Goal: Browse casually: Explore the website without a specific task or goal

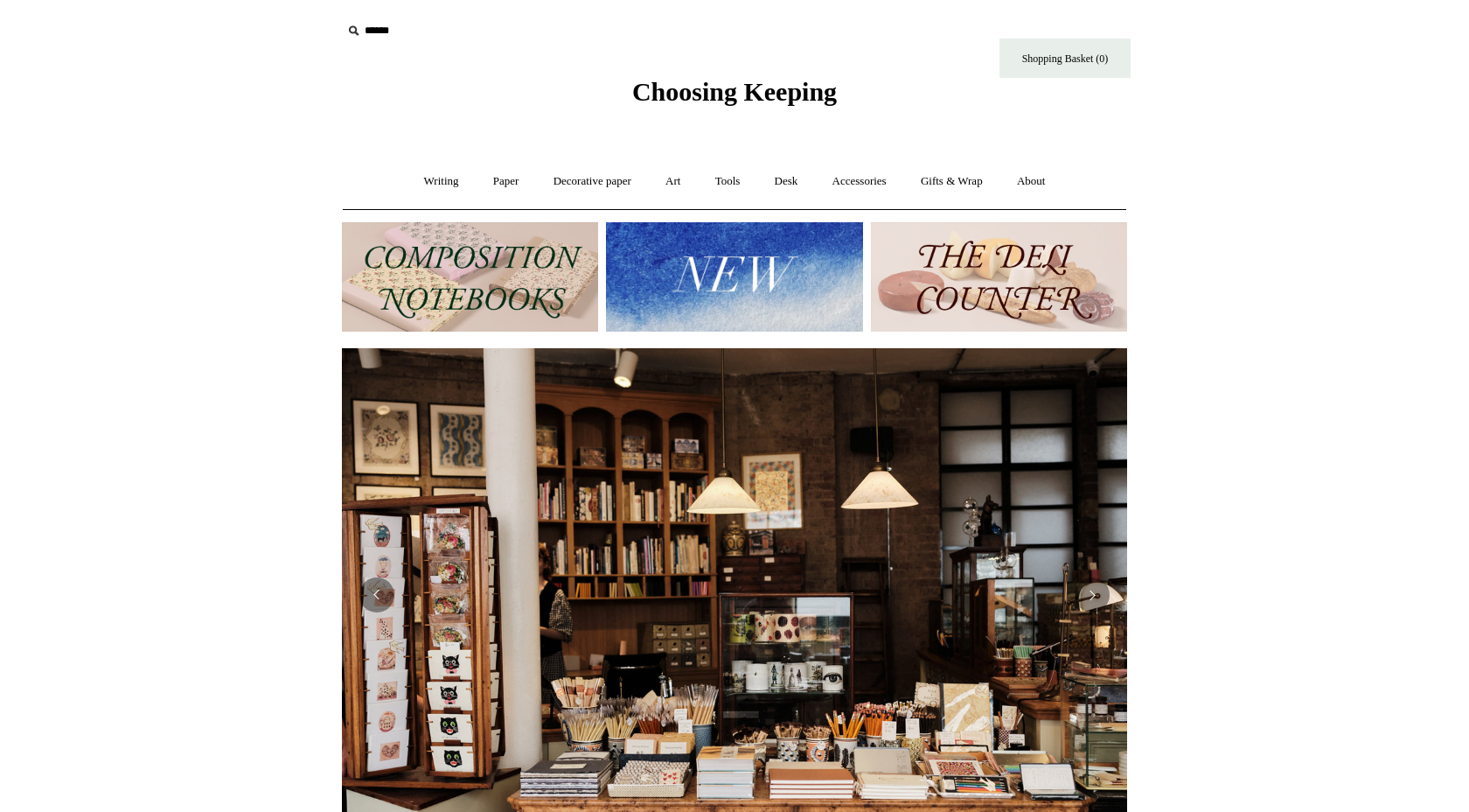
click at [463, 278] on img at bounding box center [470, 277] width 257 height 109
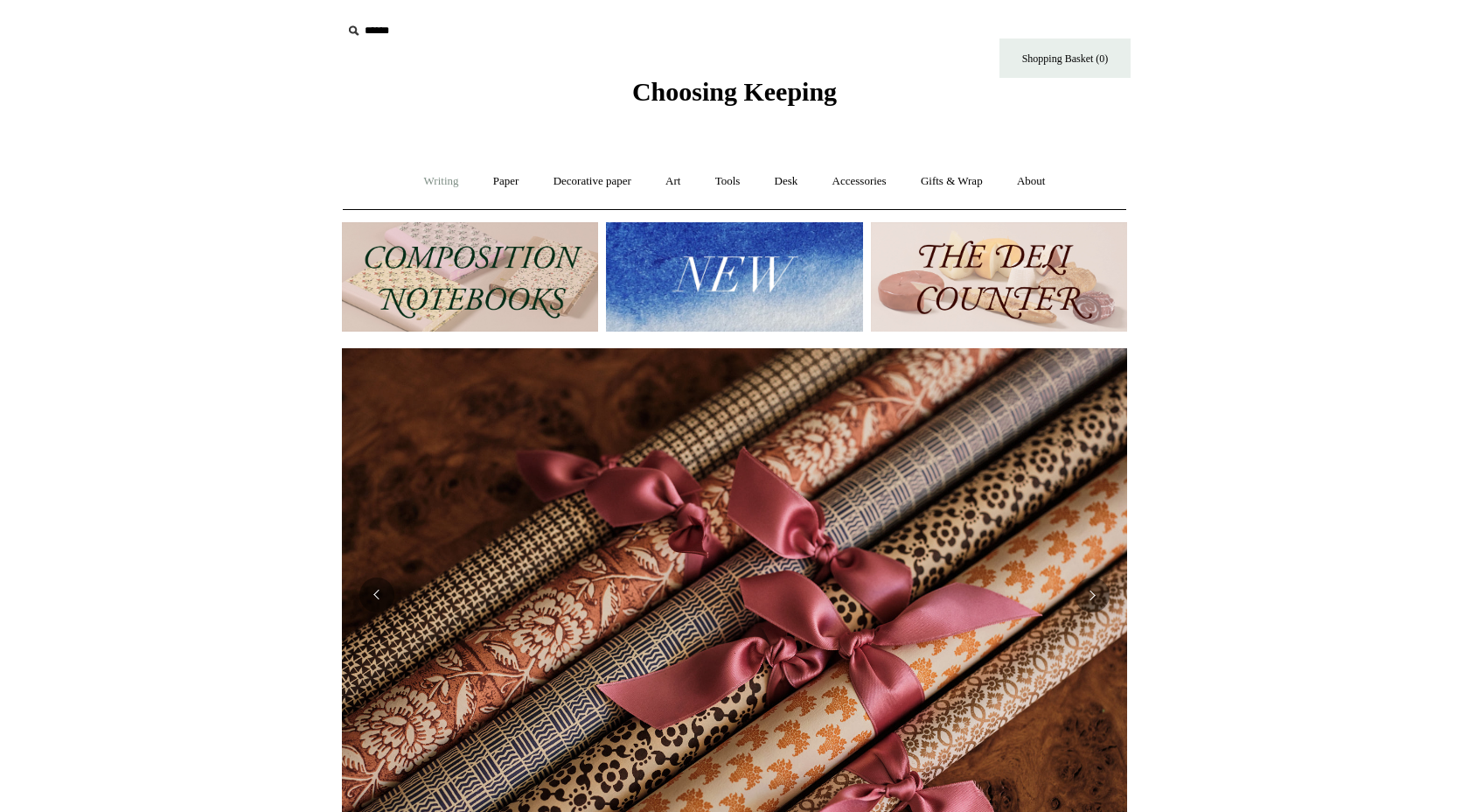
click at [435, 178] on link "Writing +" at bounding box center [441, 182] width 66 height 47
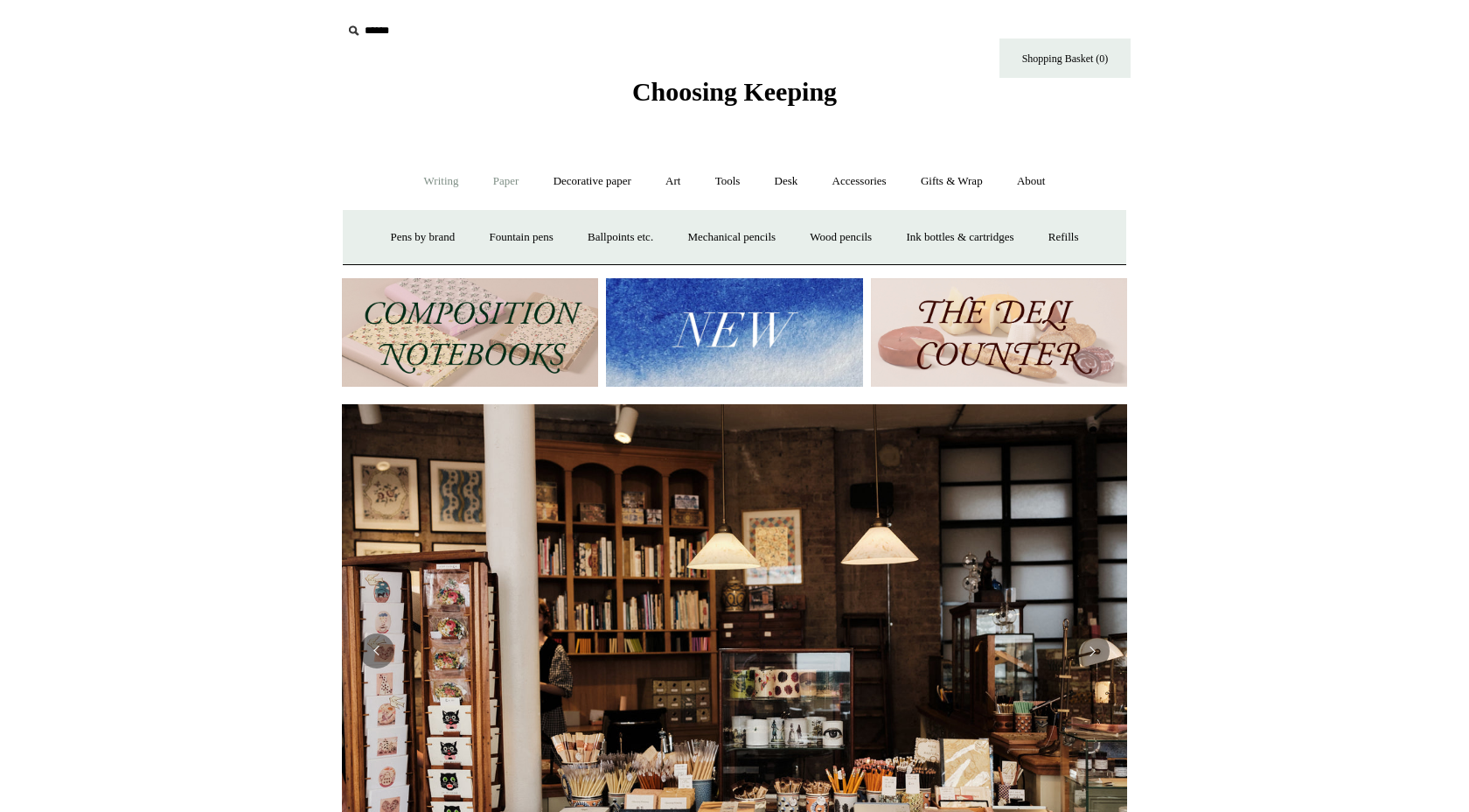
click at [499, 181] on link "Paper +" at bounding box center [506, 182] width 57 height 47
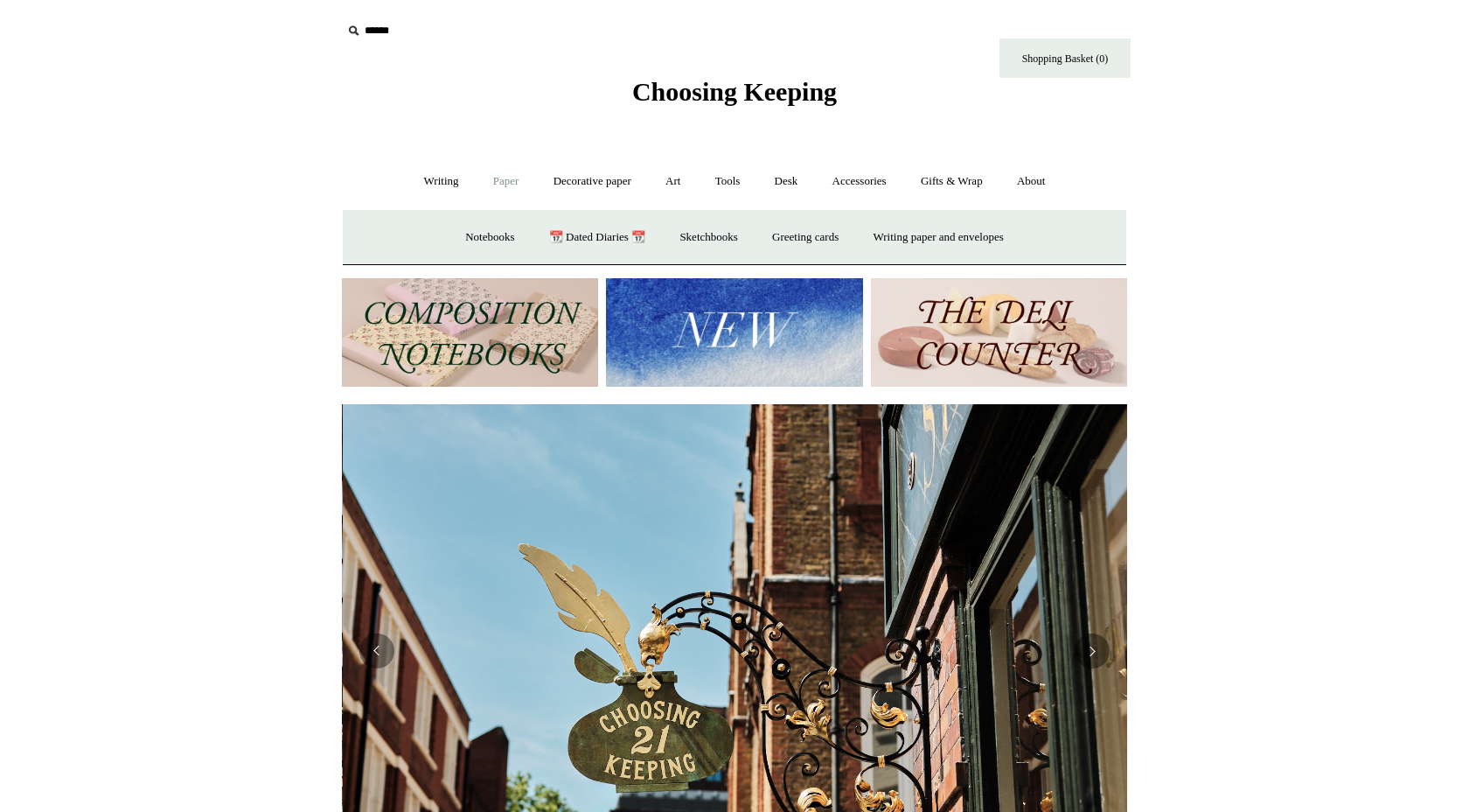
scroll to position [0, 786]
click at [585, 241] on link "📆 Dated Diaries 📆" at bounding box center [597, 237] width 128 height 47
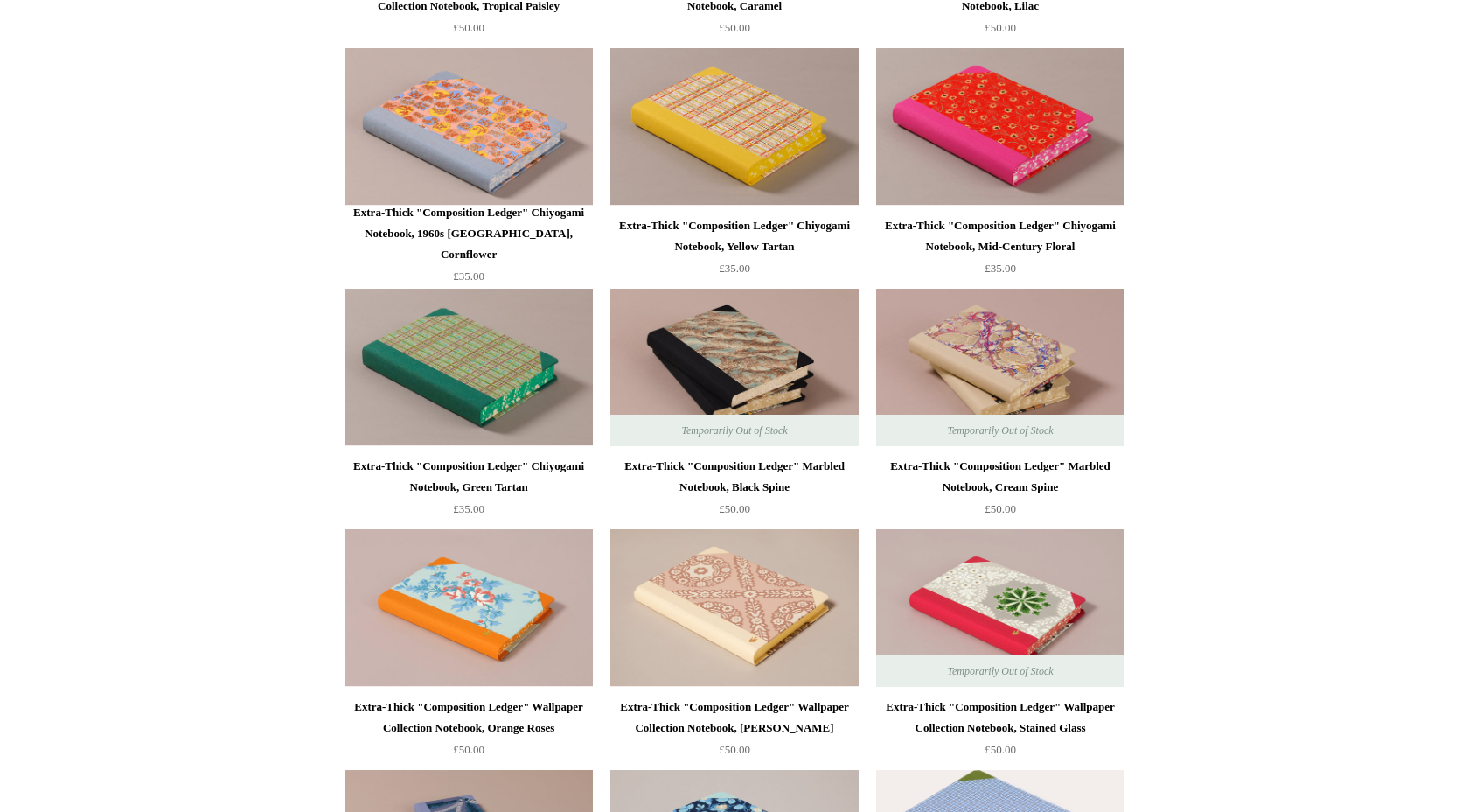
scroll to position [1860, 0]
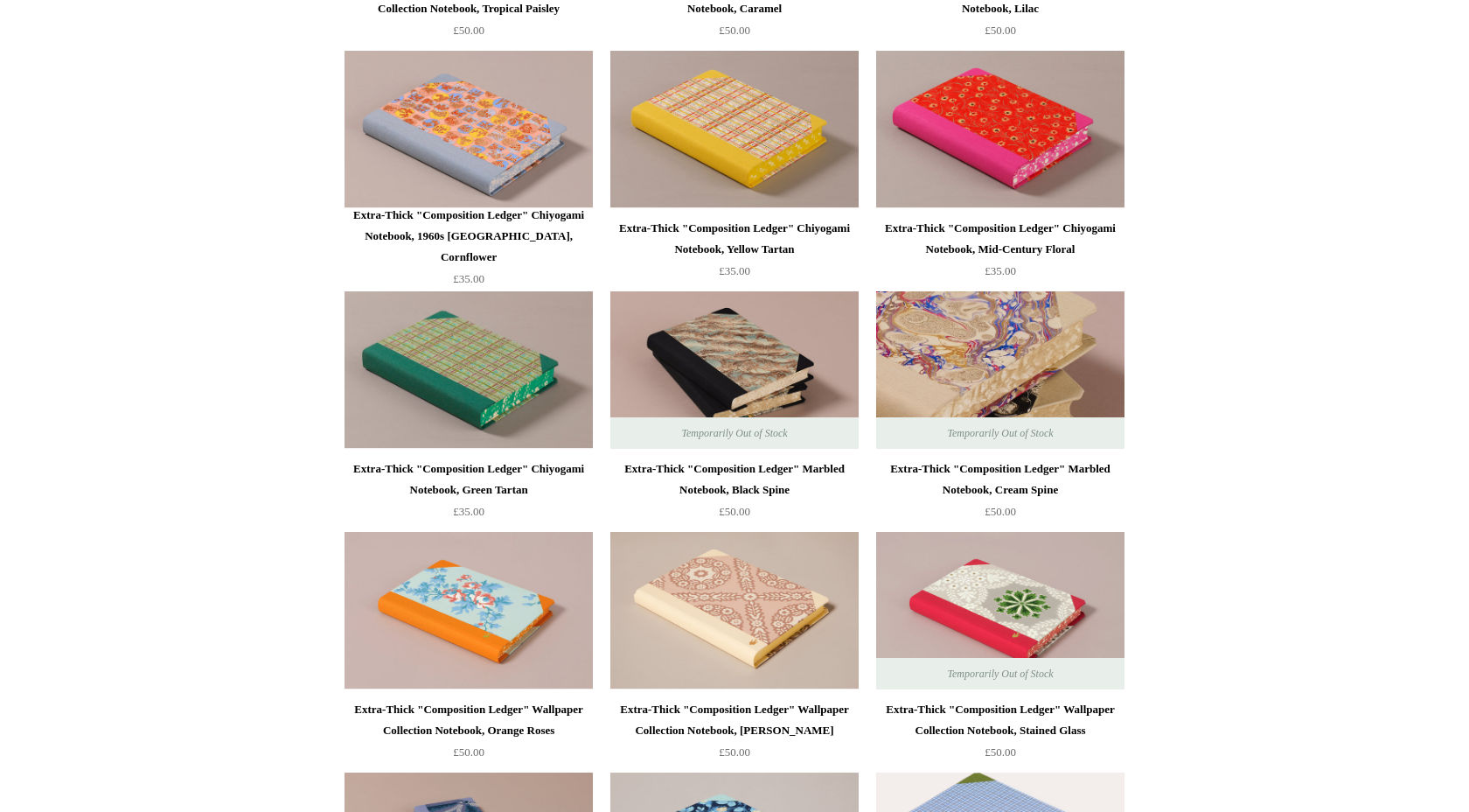
click at [1009, 344] on img at bounding box center [1001, 369] width 249 height 158
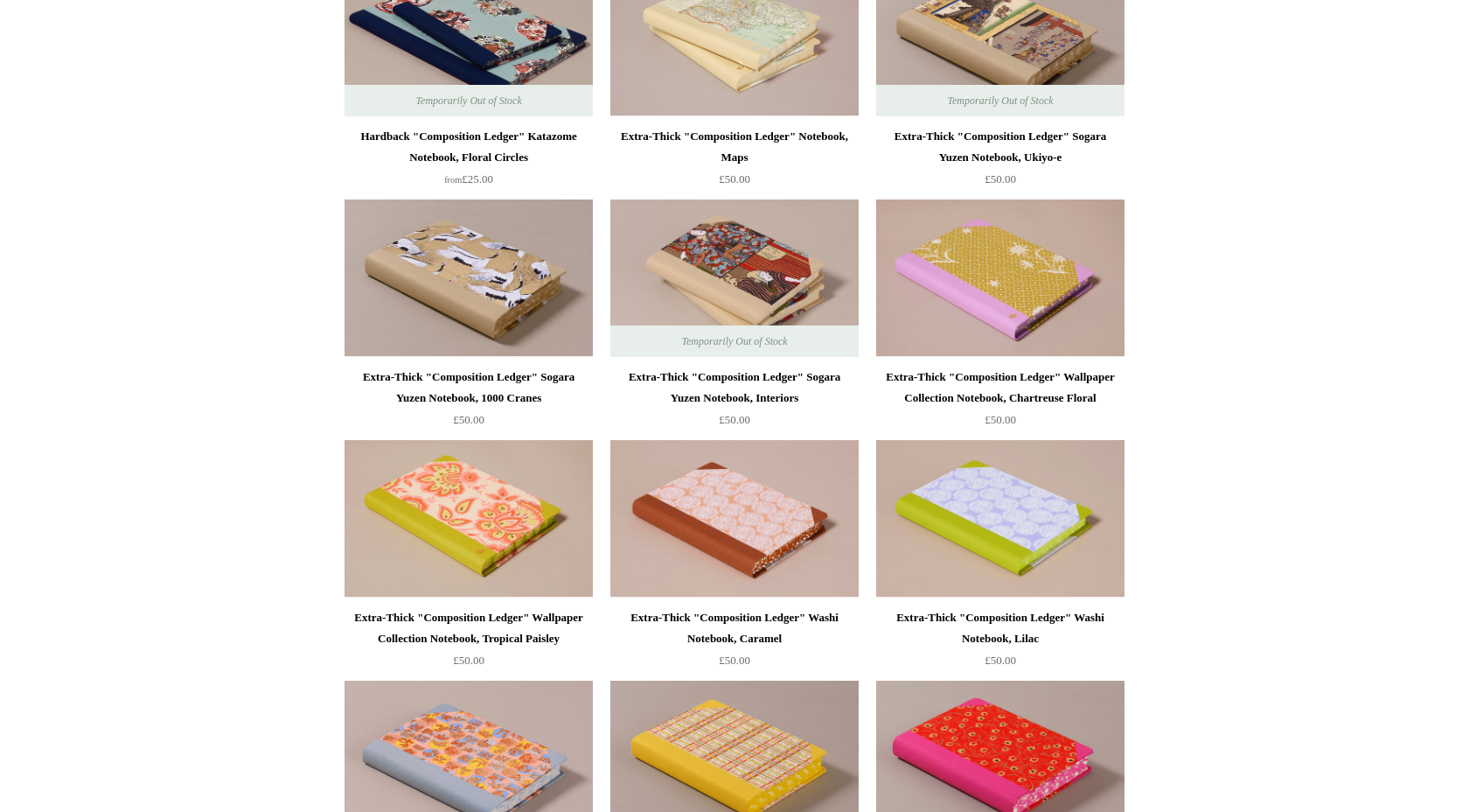
scroll to position [1146, 0]
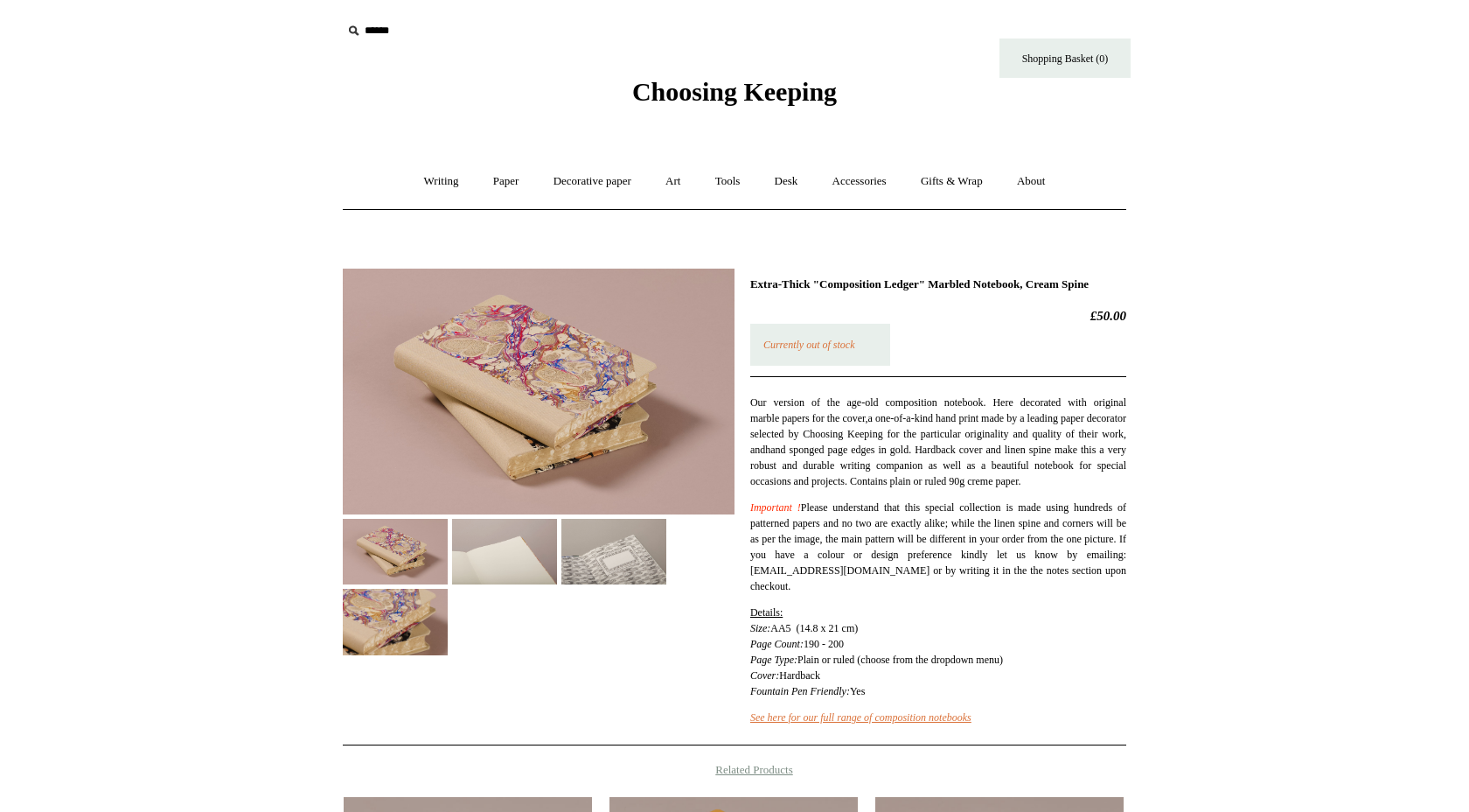
click at [517, 525] on img at bounding box center [504, 551] width 105 height 65
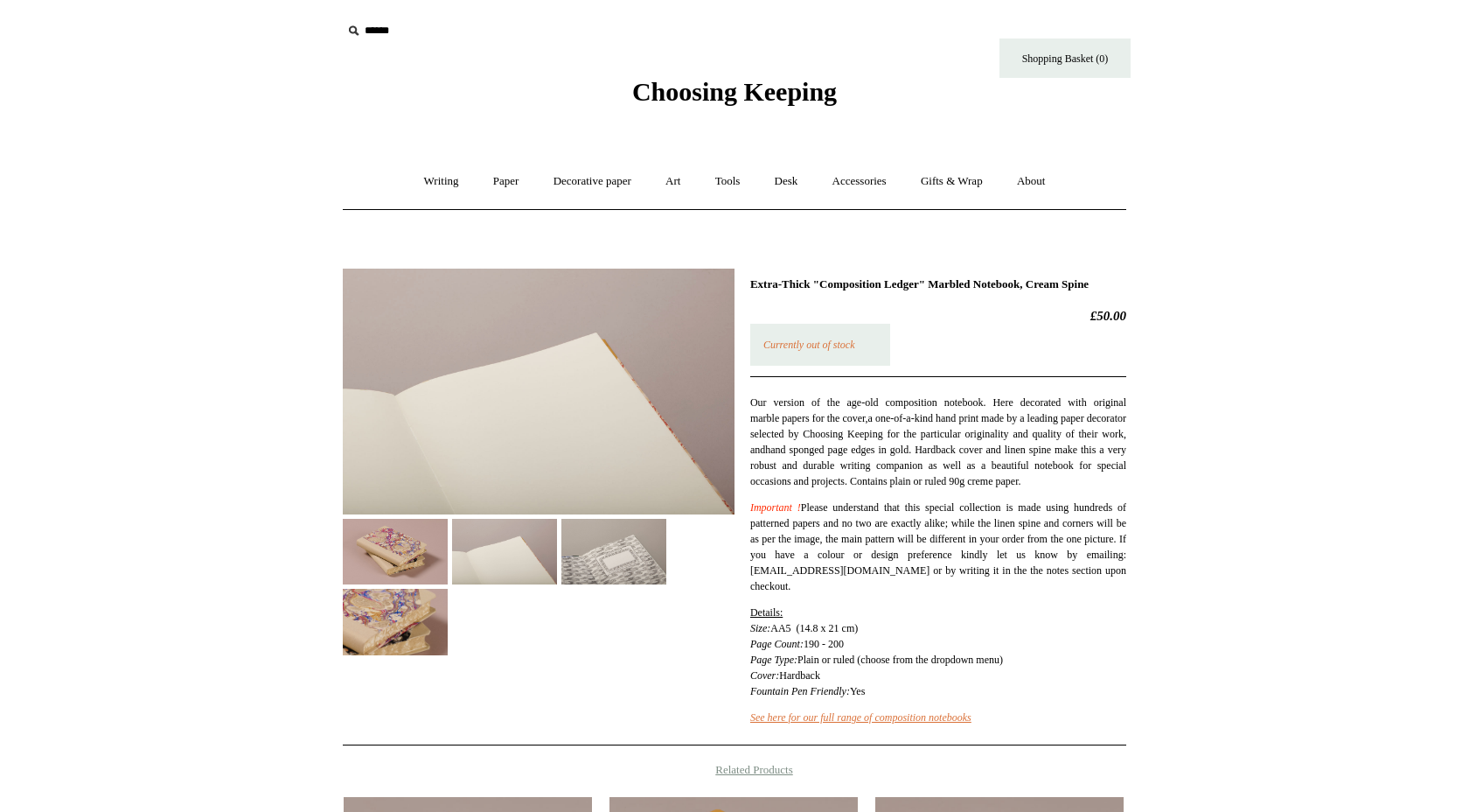
click at [608, 543] on img at bounding box center [614, 551] width 105 height 65
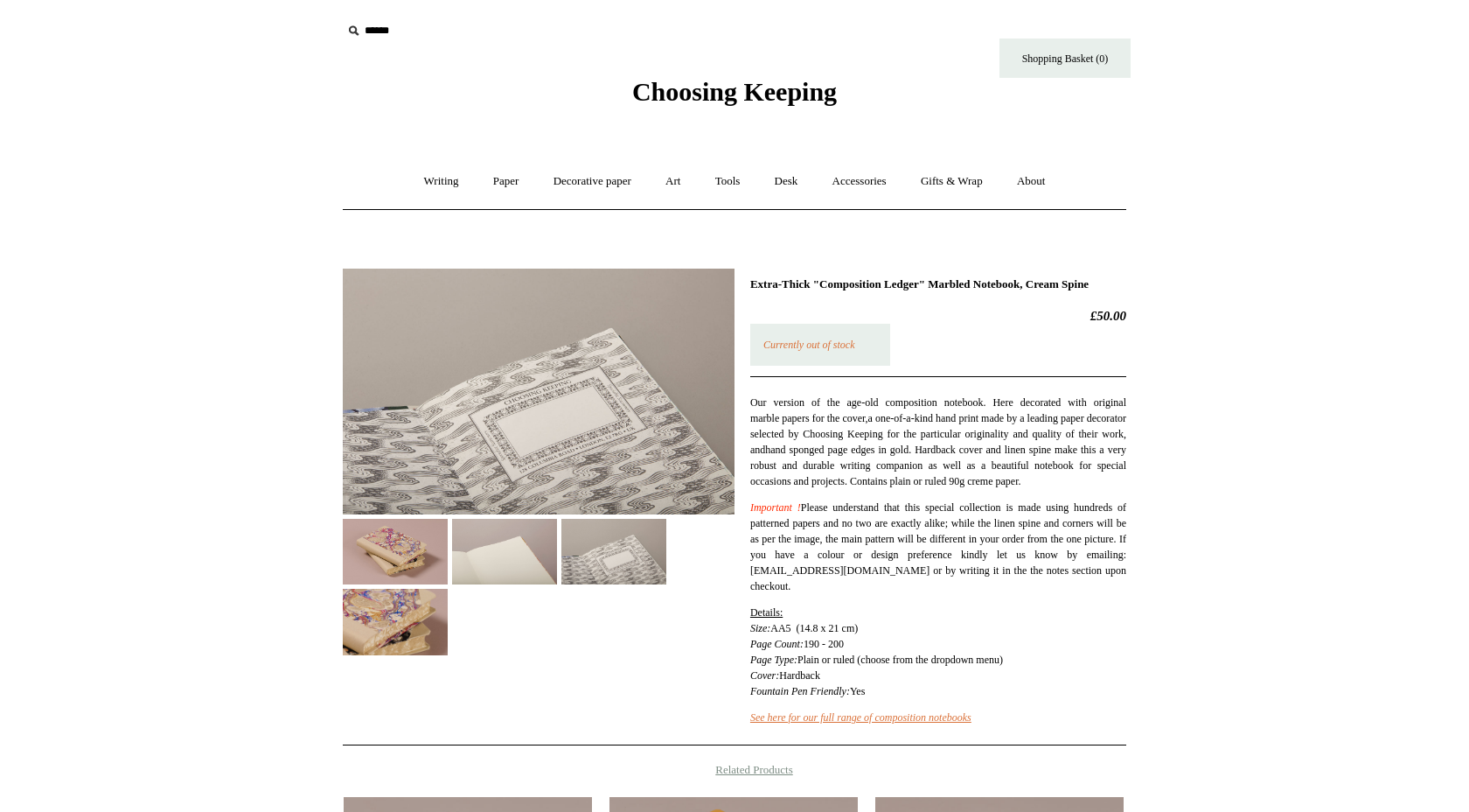
click at [417, 615] on img at bounding box center [395, 622] width 105 height 65
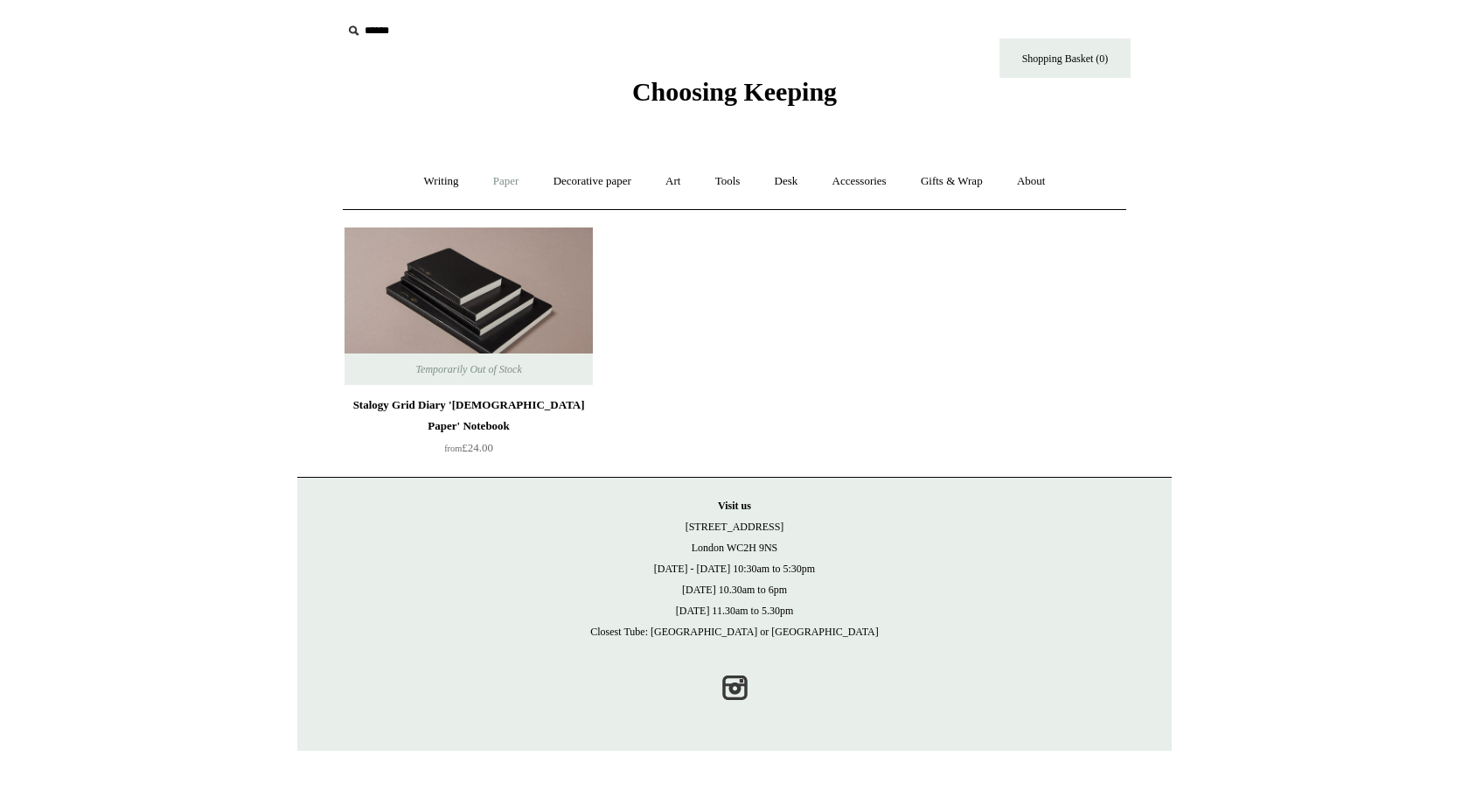
click at [504, 178] on link "Paper +" at bounding box center [506, 182] width 57 height 47
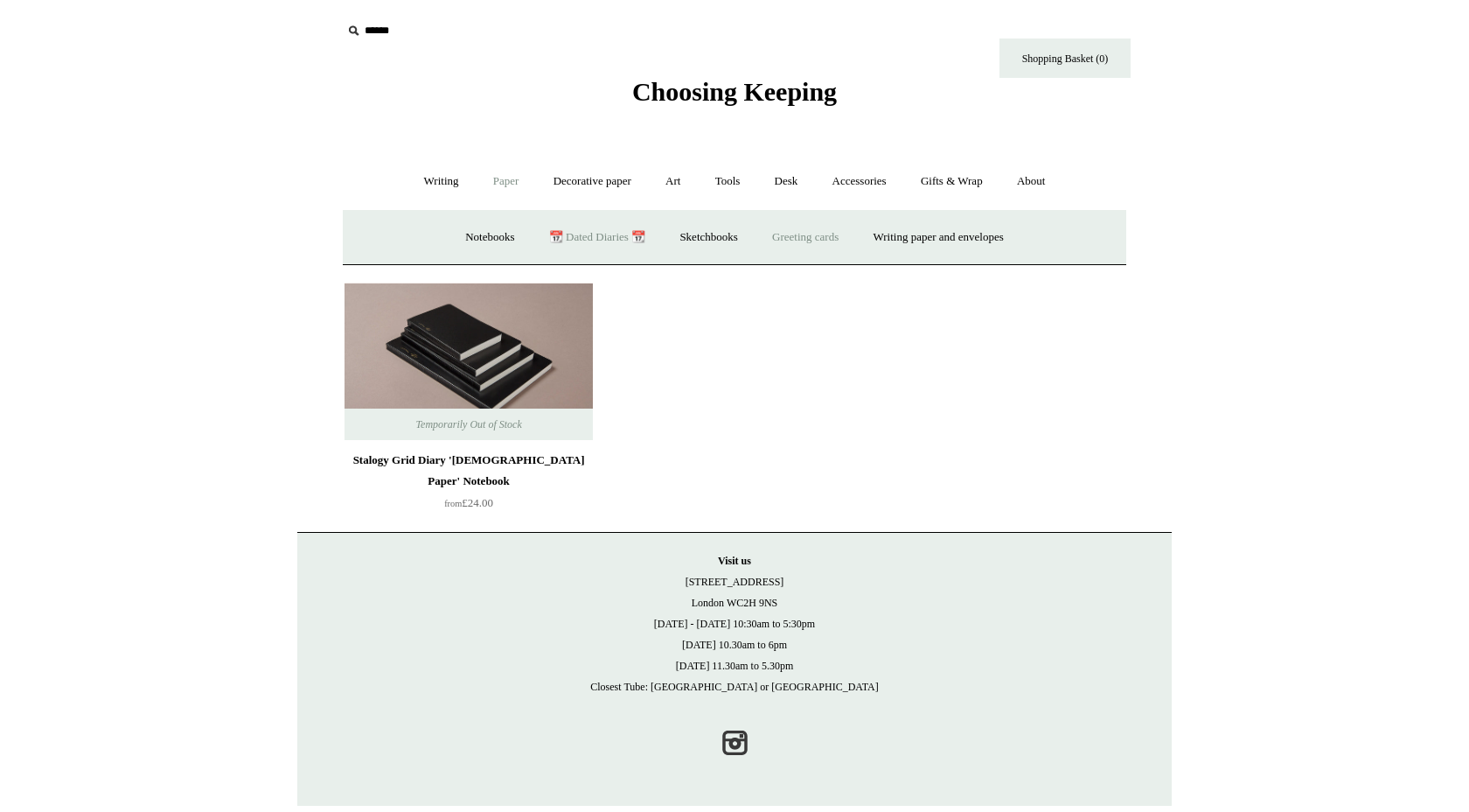
click at [778, 241] on link "Greeting cards +" at bounding box center [805, 237] width 98 height 47
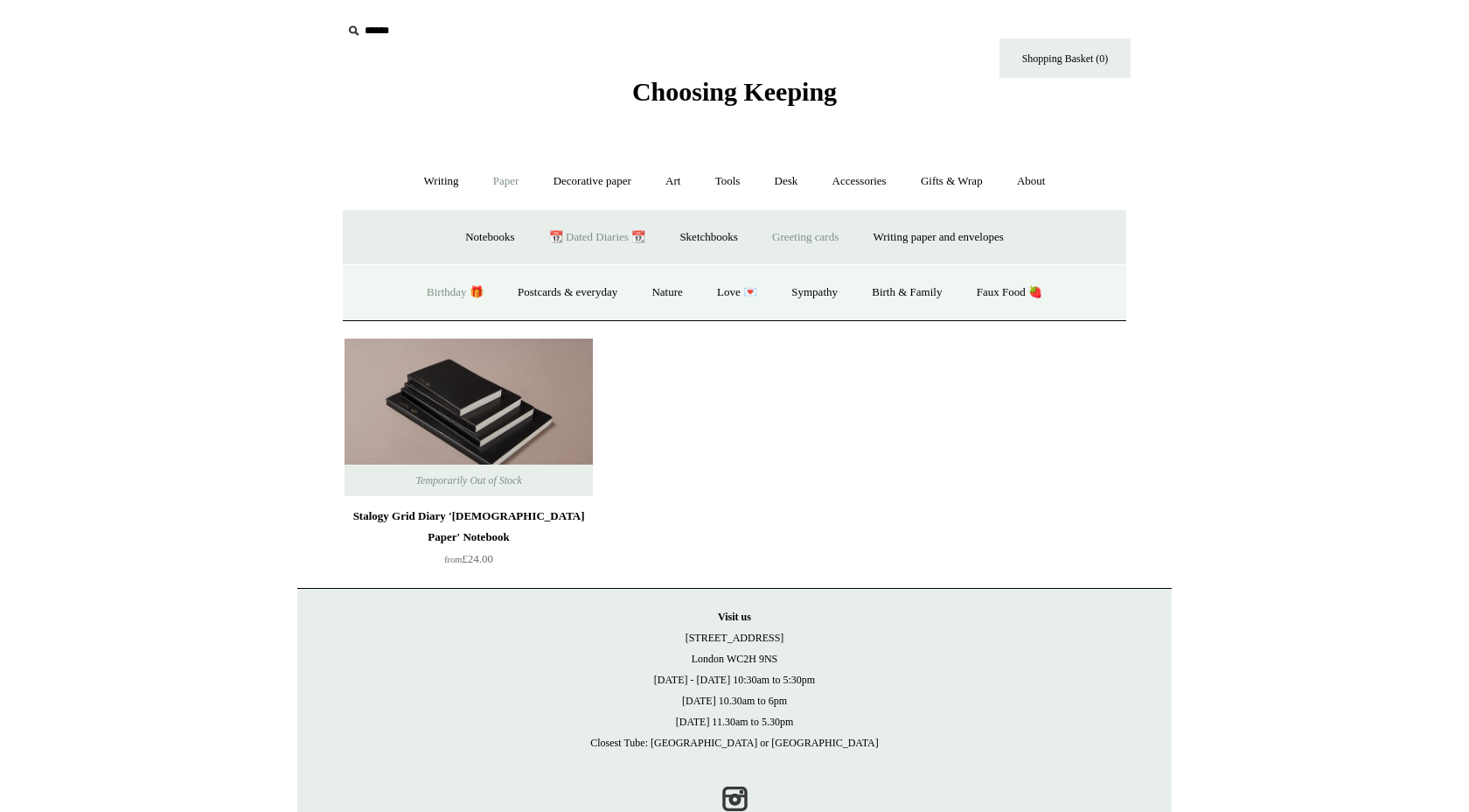
click at [468, 287] on link "Birthday 🎁" at bounding box center [455, 293] width 88 height 47
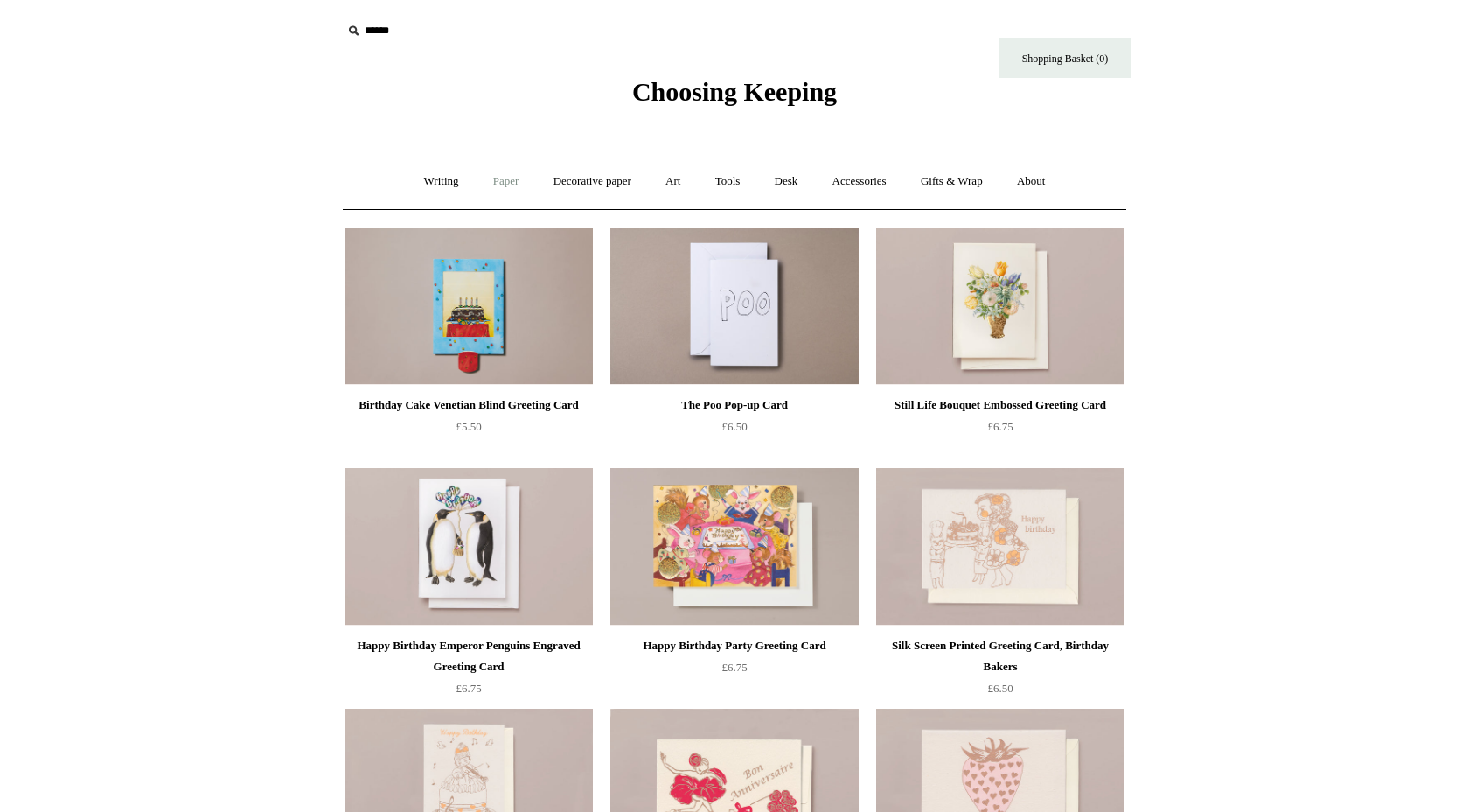
click at [504, 177] on link "Paper +" at bounding box center [506, 182] width 57 height 47
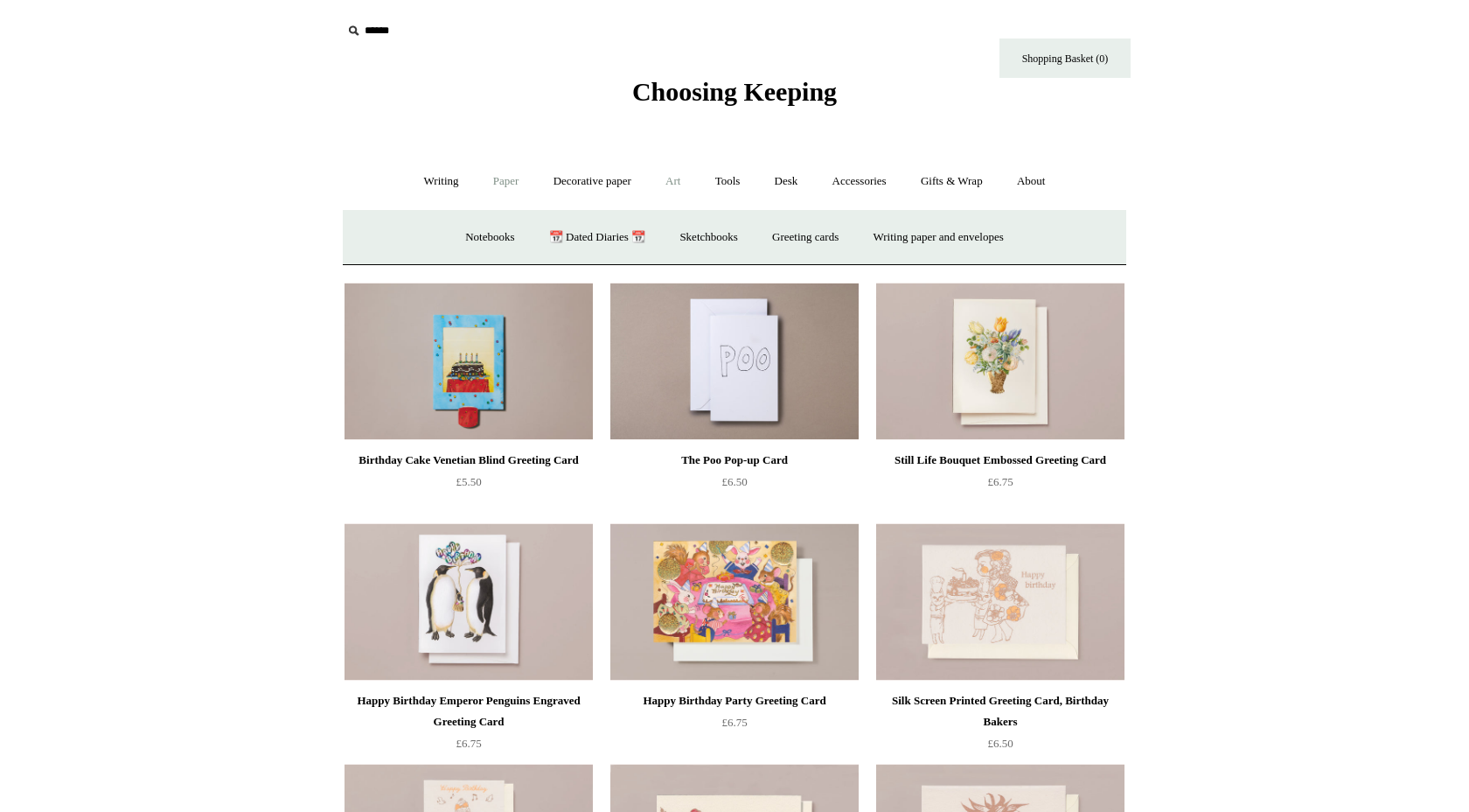
click at [683, 182] on link "Art +" at bounding box center [673, 182] width 47 height 47
click at [724, 179] on link "Tools +" at bounding box center [728, 182] width 56 height 47
click at [863, 179] on link "Accessories +" at bounding box center [859, 182] width 86 height 47
click at [956, 228] on link "Food Candles" at bounding box center [950, 237] width 94 height 47
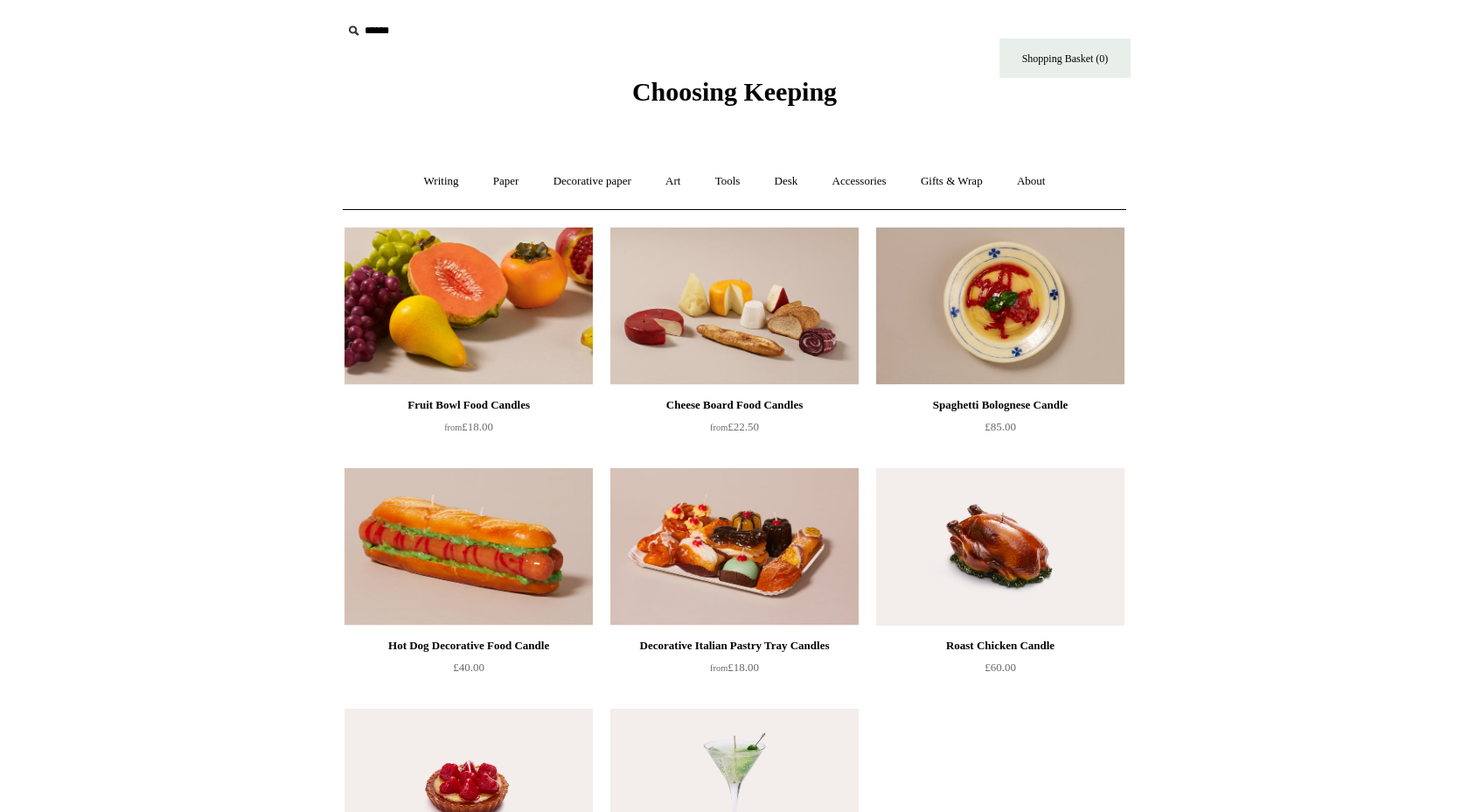
click at [492, 294] on img at bounding box center [469, 306] width 249 height 158
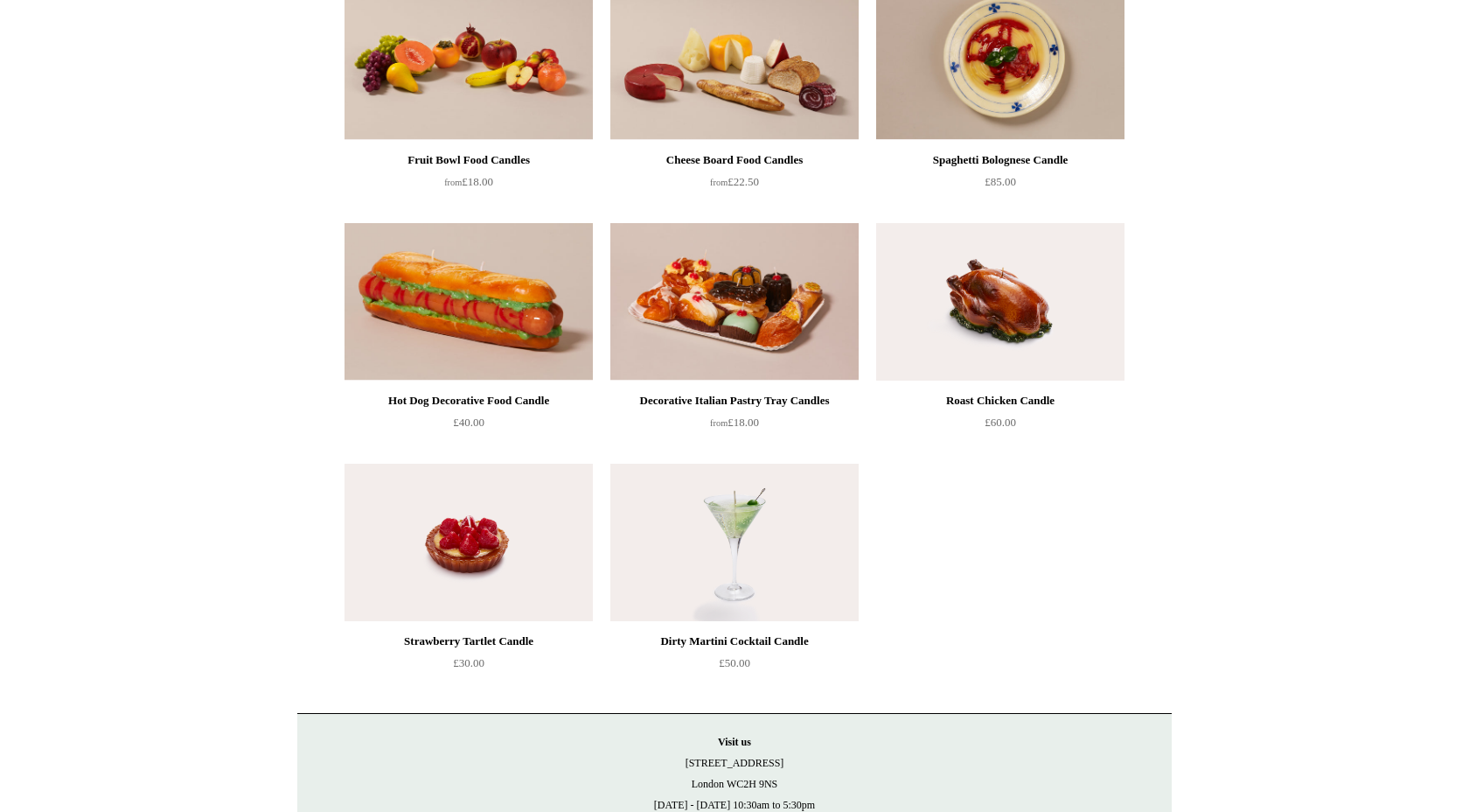
scroll to position [256, 0]
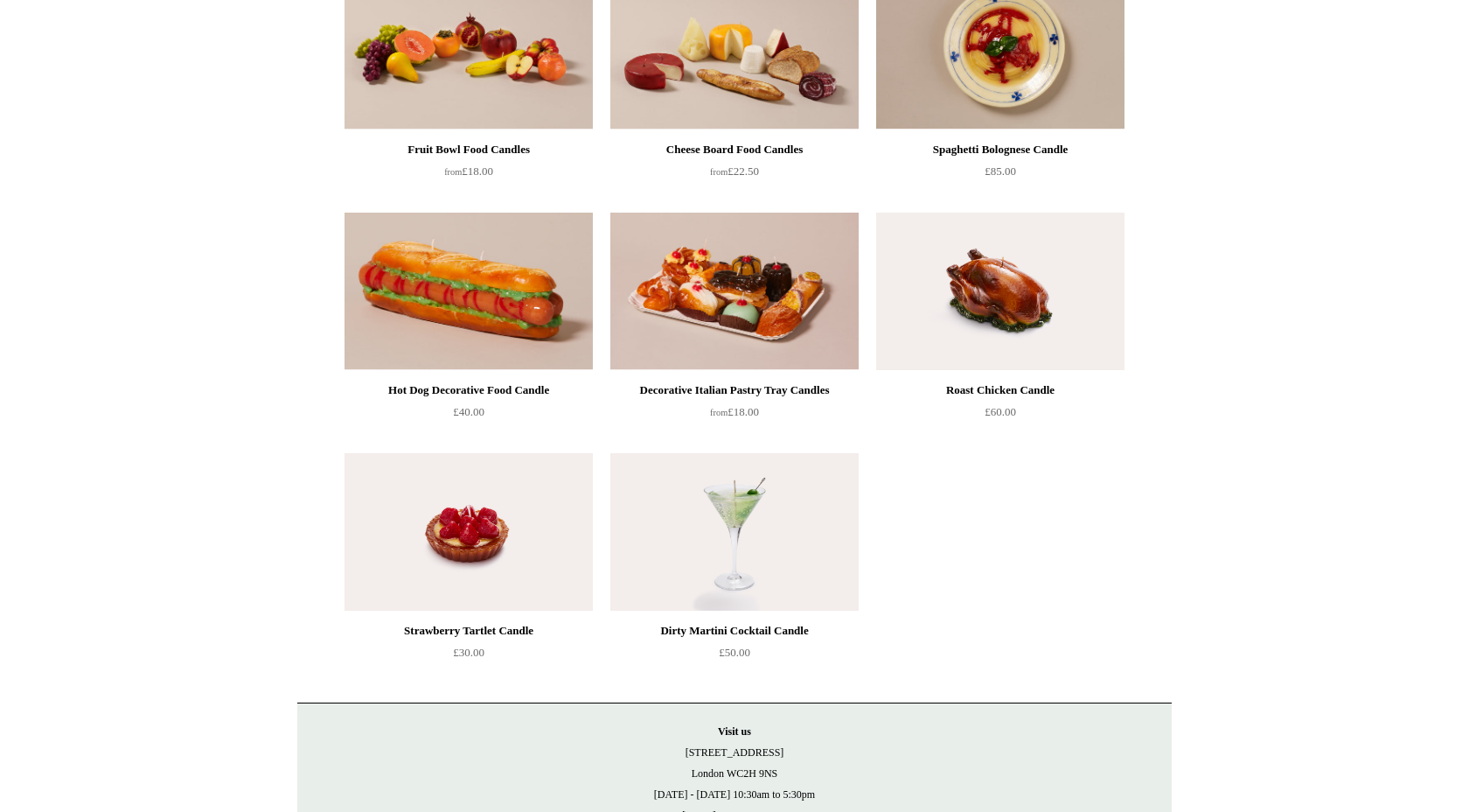
click at [1009, 273] on img at bounding box center [1001, 291] width 249 height 158
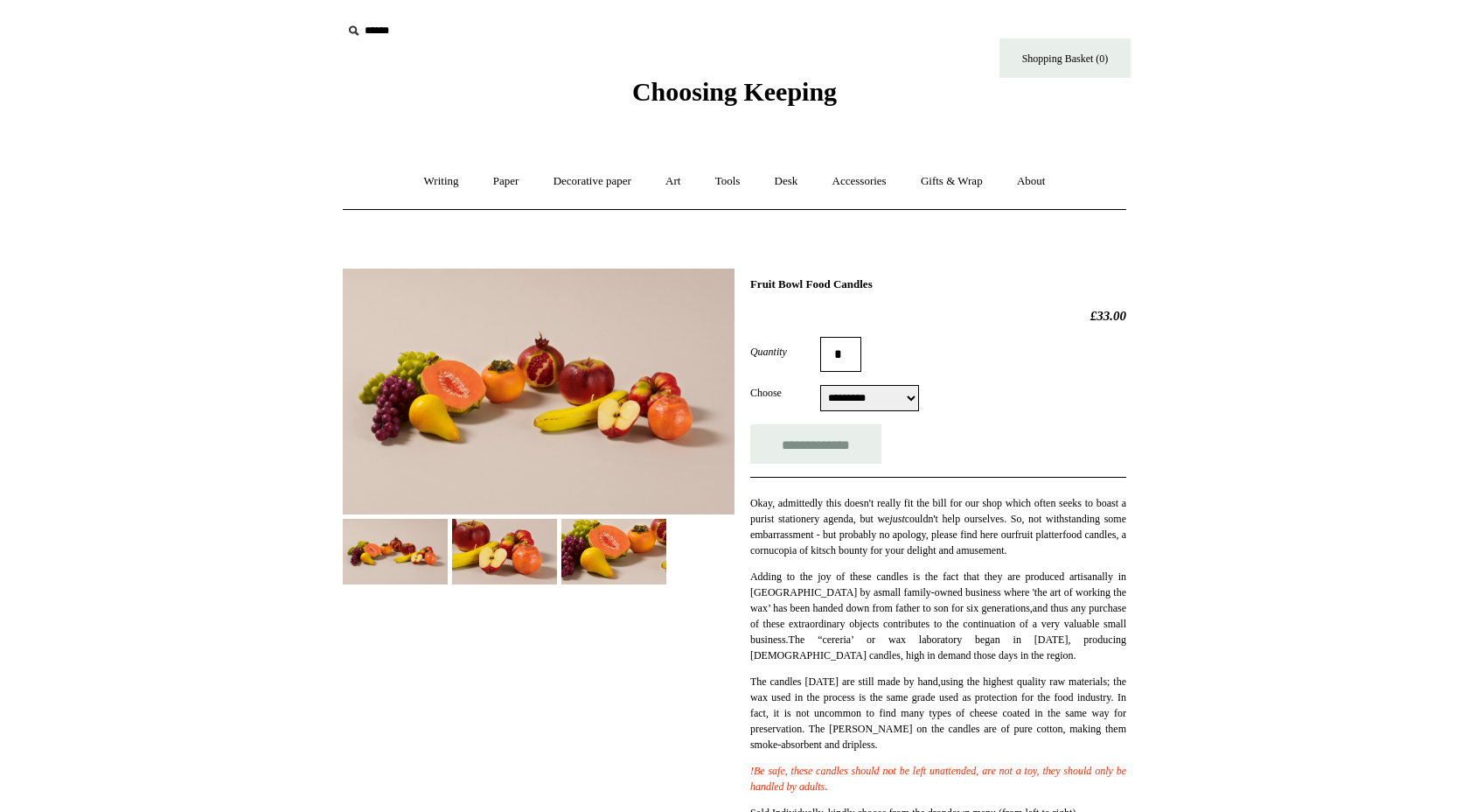
click at [496, 550] on img at bounding box center [504, 551] width 105 height 65
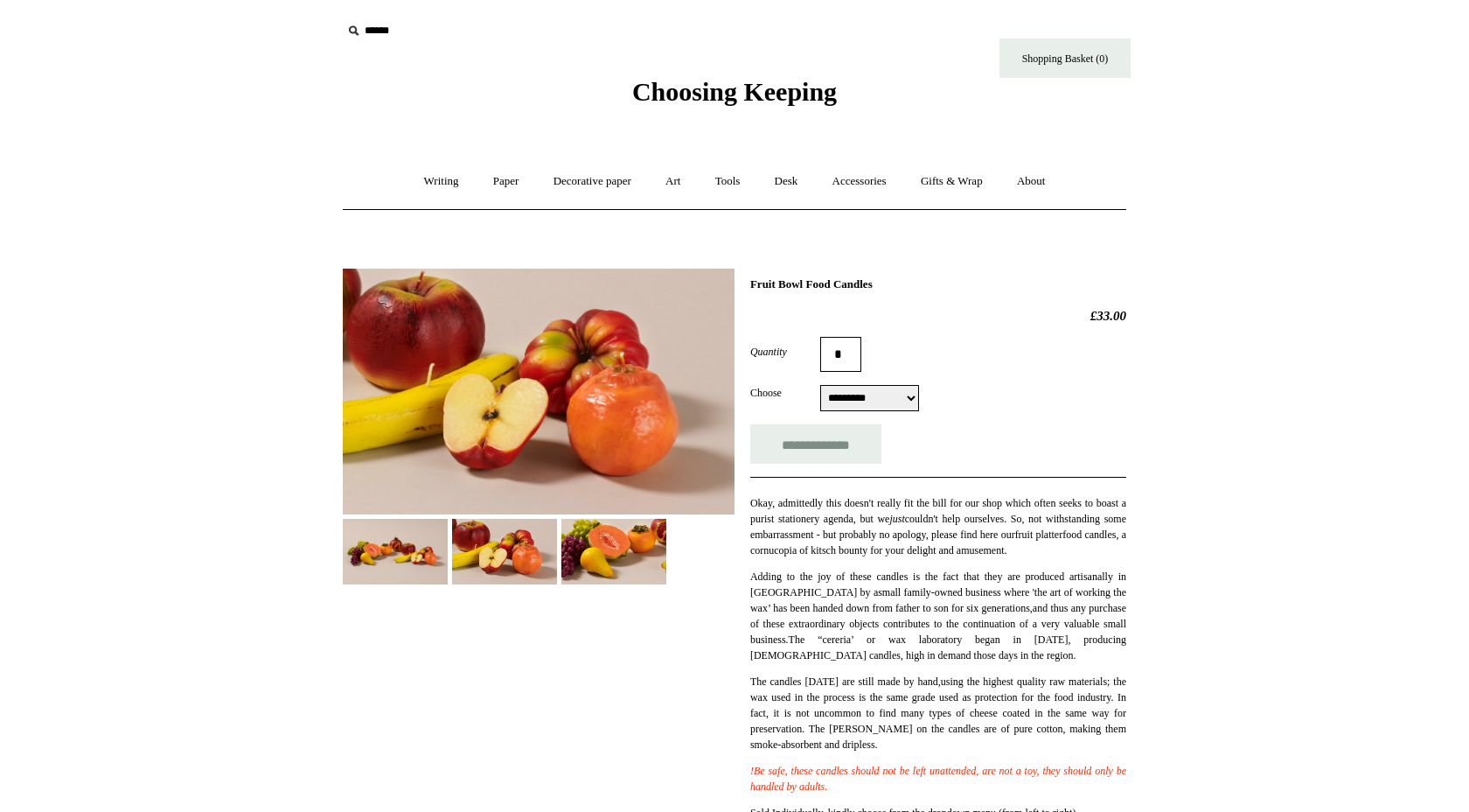
click at [613, 562] on img at bounding box center [614, 551] width 105 height 65
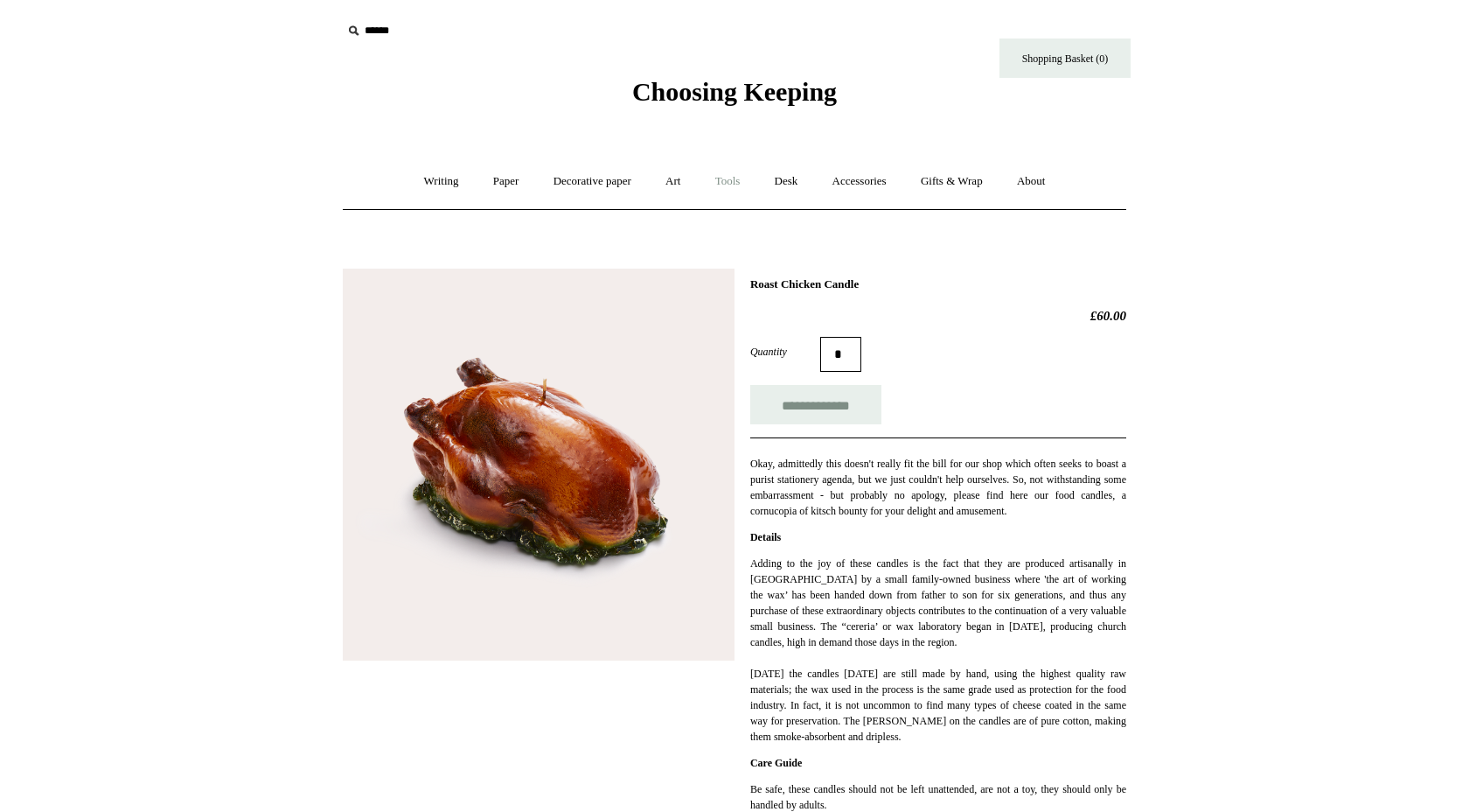
click at [729, 179] on link "Tools +" at bounding box center [728, 182] width 56 height 47
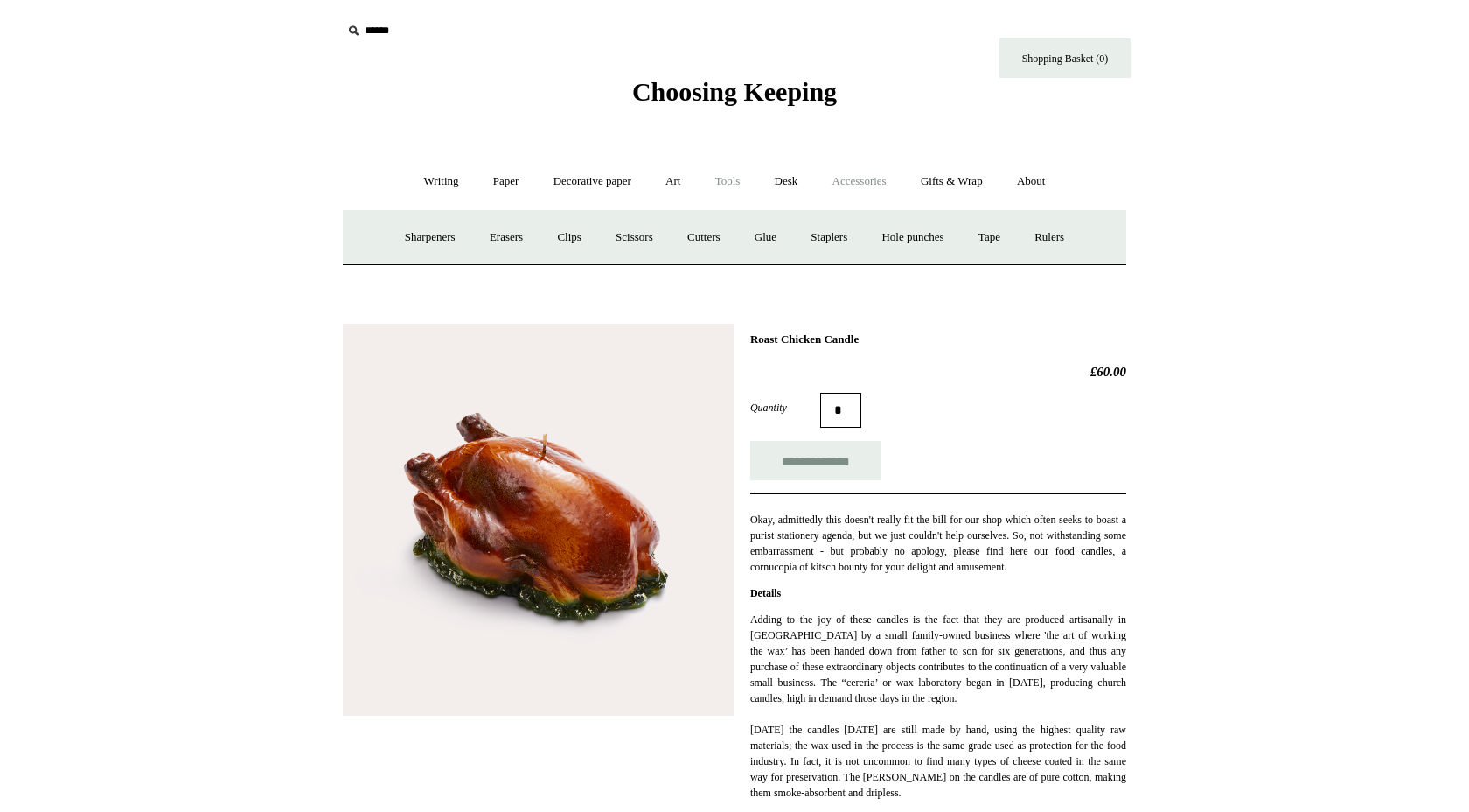
click at [844, 181] on link "Accessories +" at bounding box center [859, 182] width 86 height 47
click at [814, 241] on link "Ceramics +" at bounding box center [799, 237] width 74 height 47
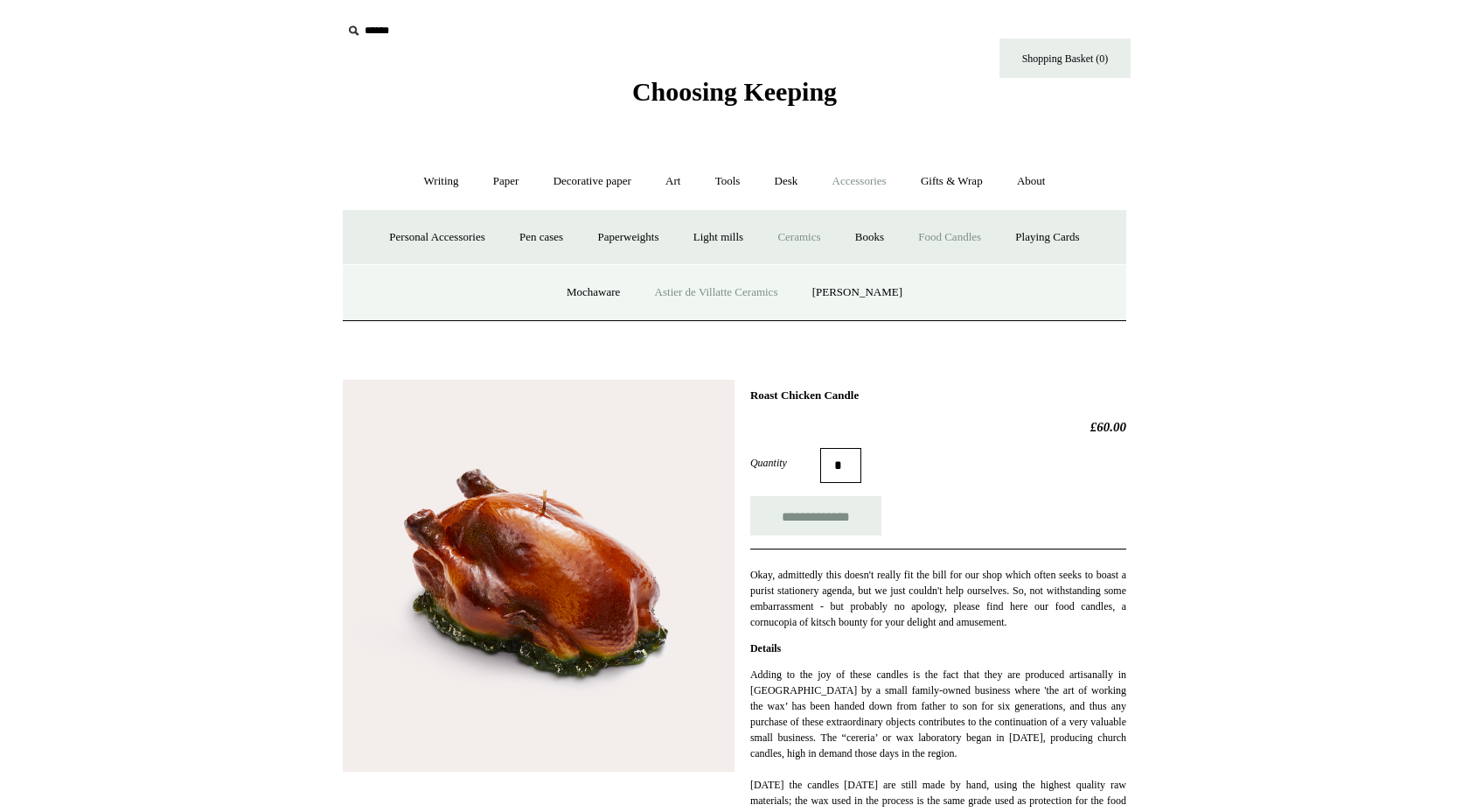
click at [769, 290] on link "Astier de Villatte Ceramics" at bounding box center [717, 293] width 155 height 47
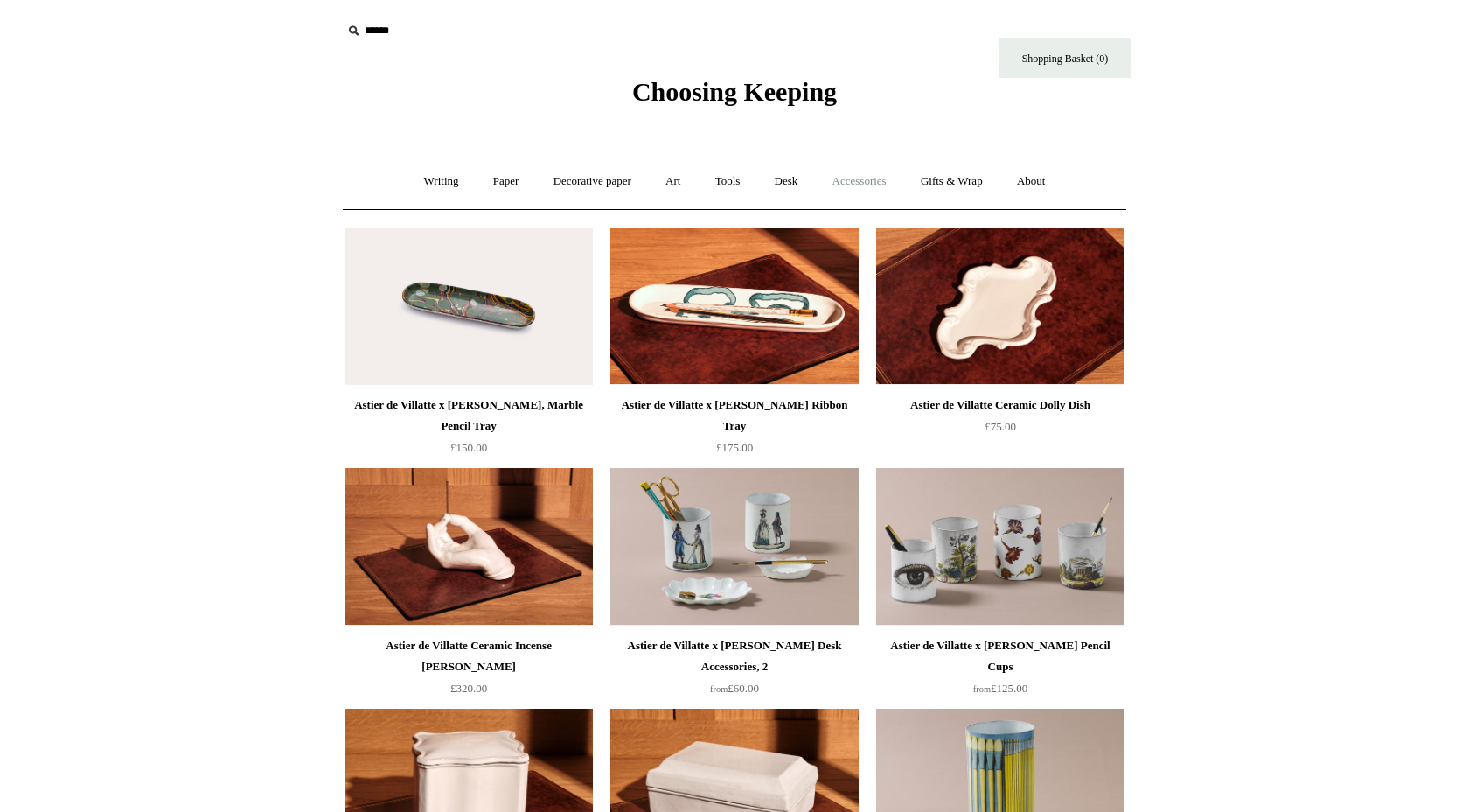
click at [876, 175] on link "Accessories +" at bounding box center [859, 182] width 86 height 47
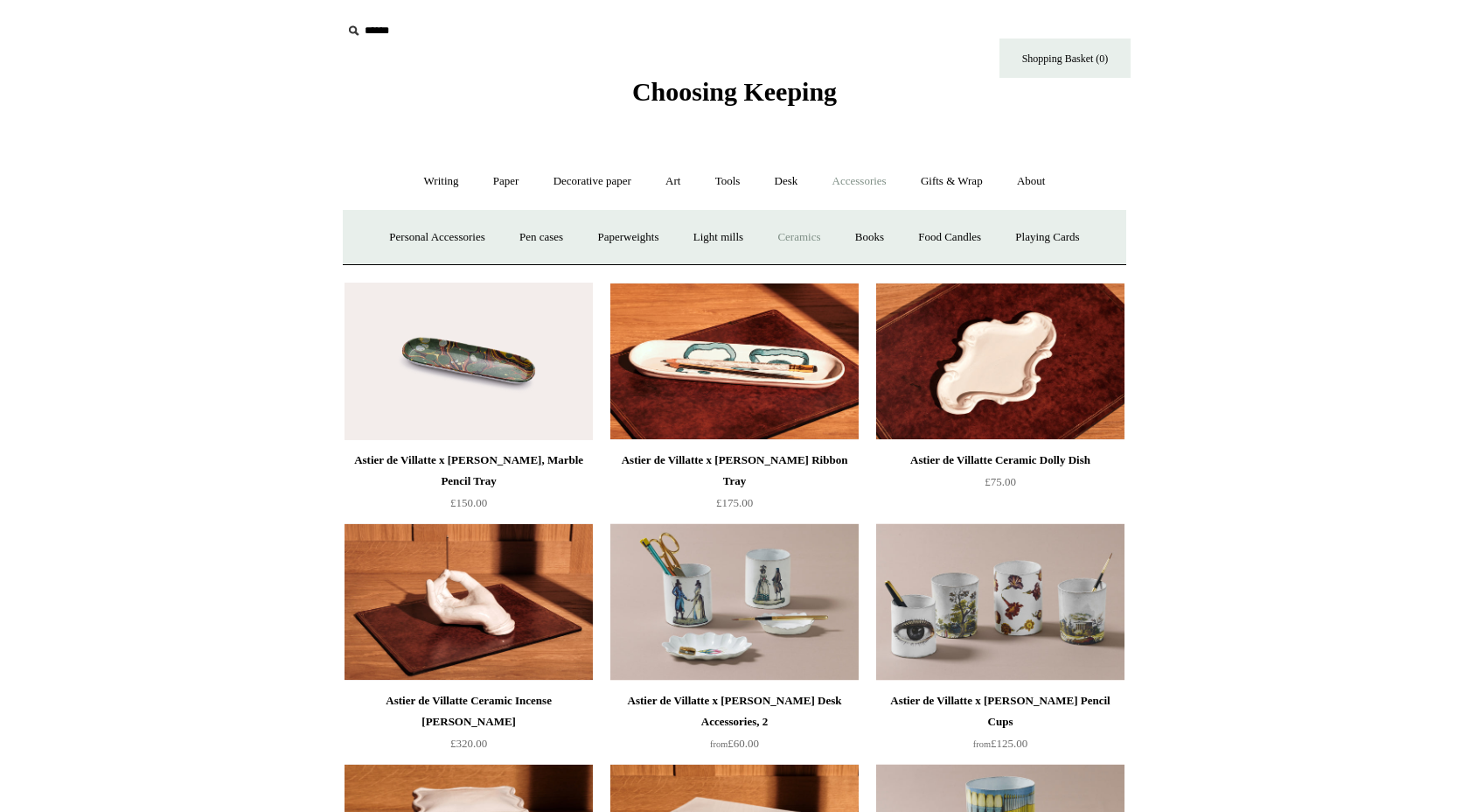
click at [793, 238] on link "Ceramics +" at bounding box center [799, 237] width 74 height 47
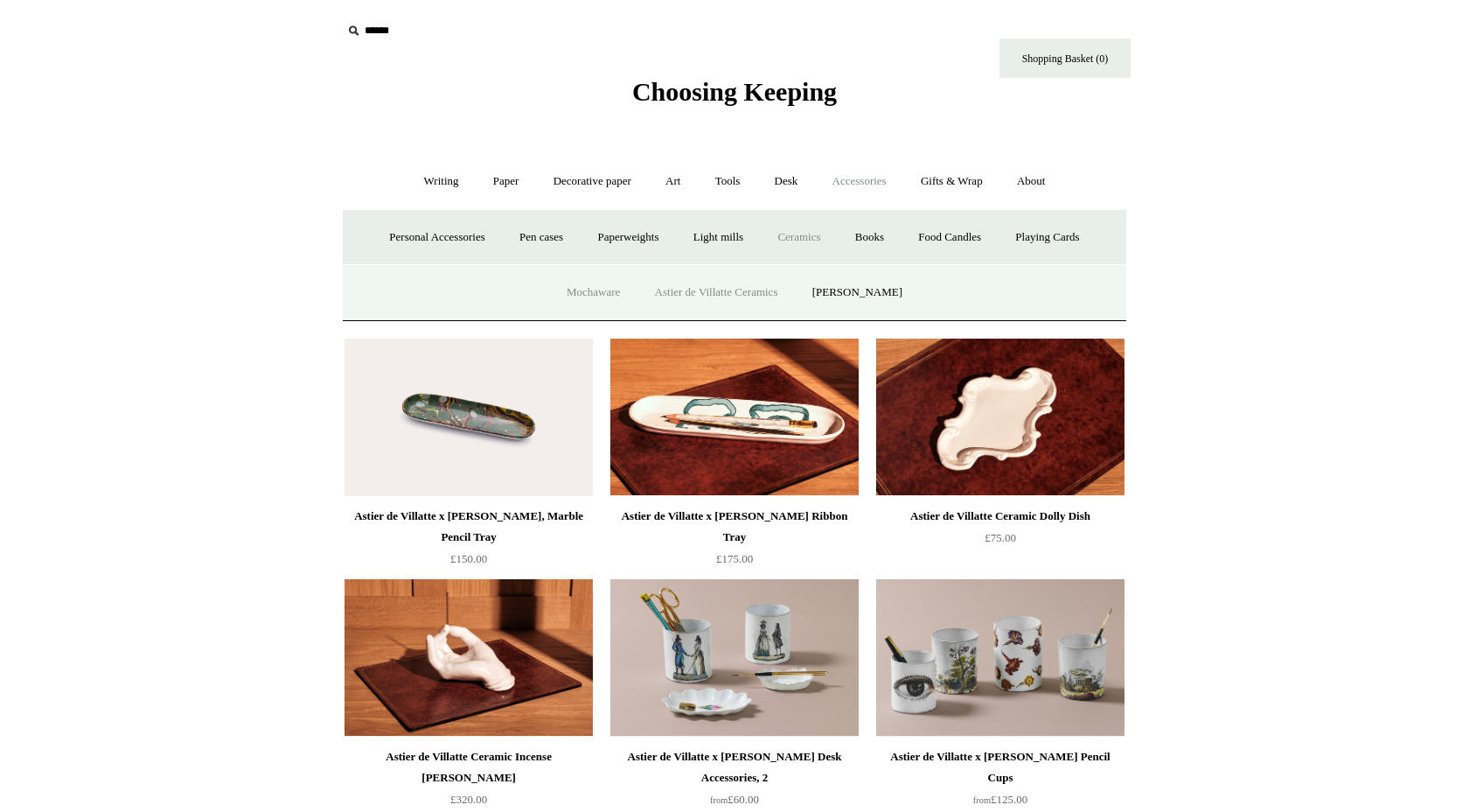
click at [608, 287] on link "Mochaware" at bounding box center [593, 293] width 85 height 47
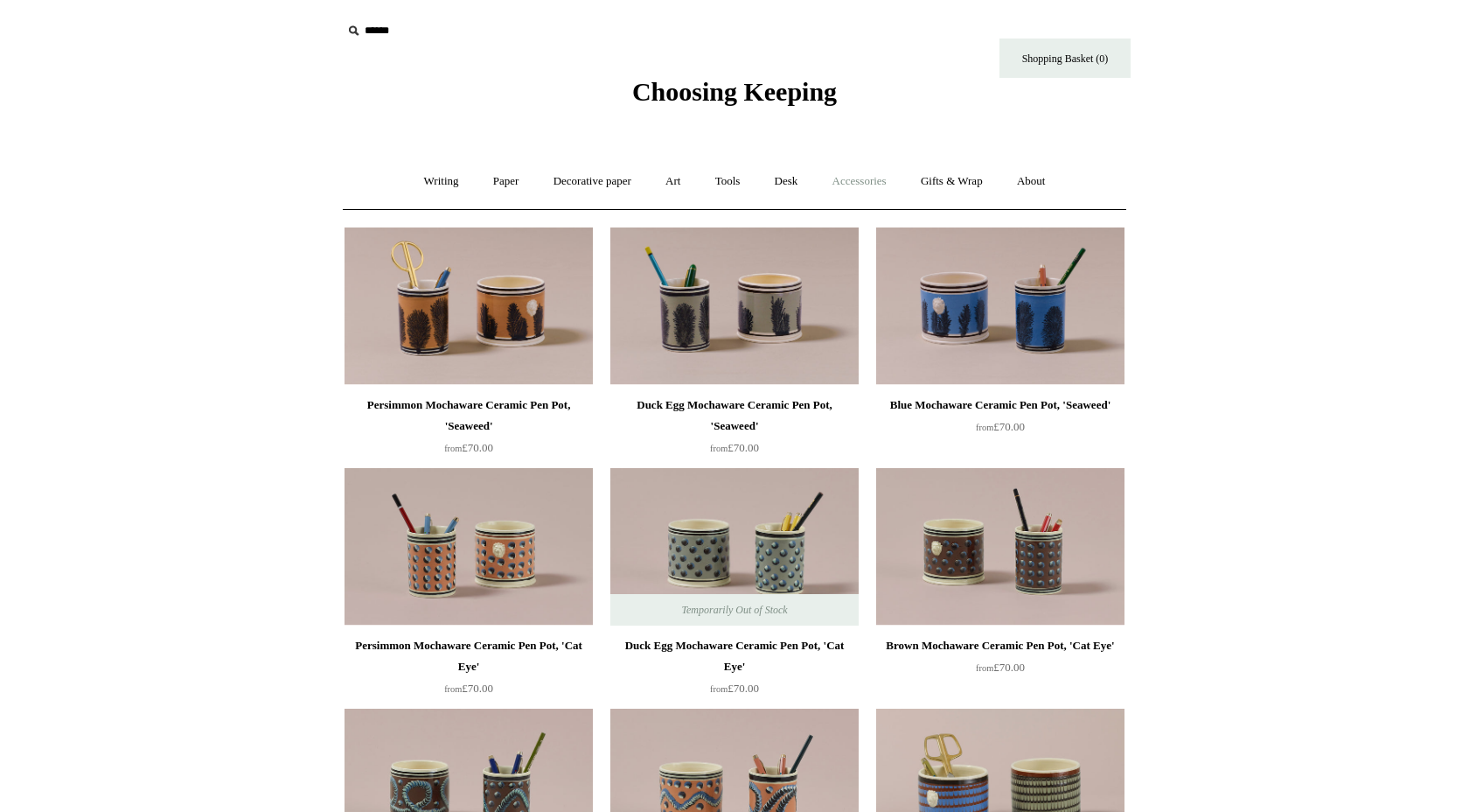
click at [844, 182] on link "Accessories +" at bounding box center [859, 182] width 86 height 47
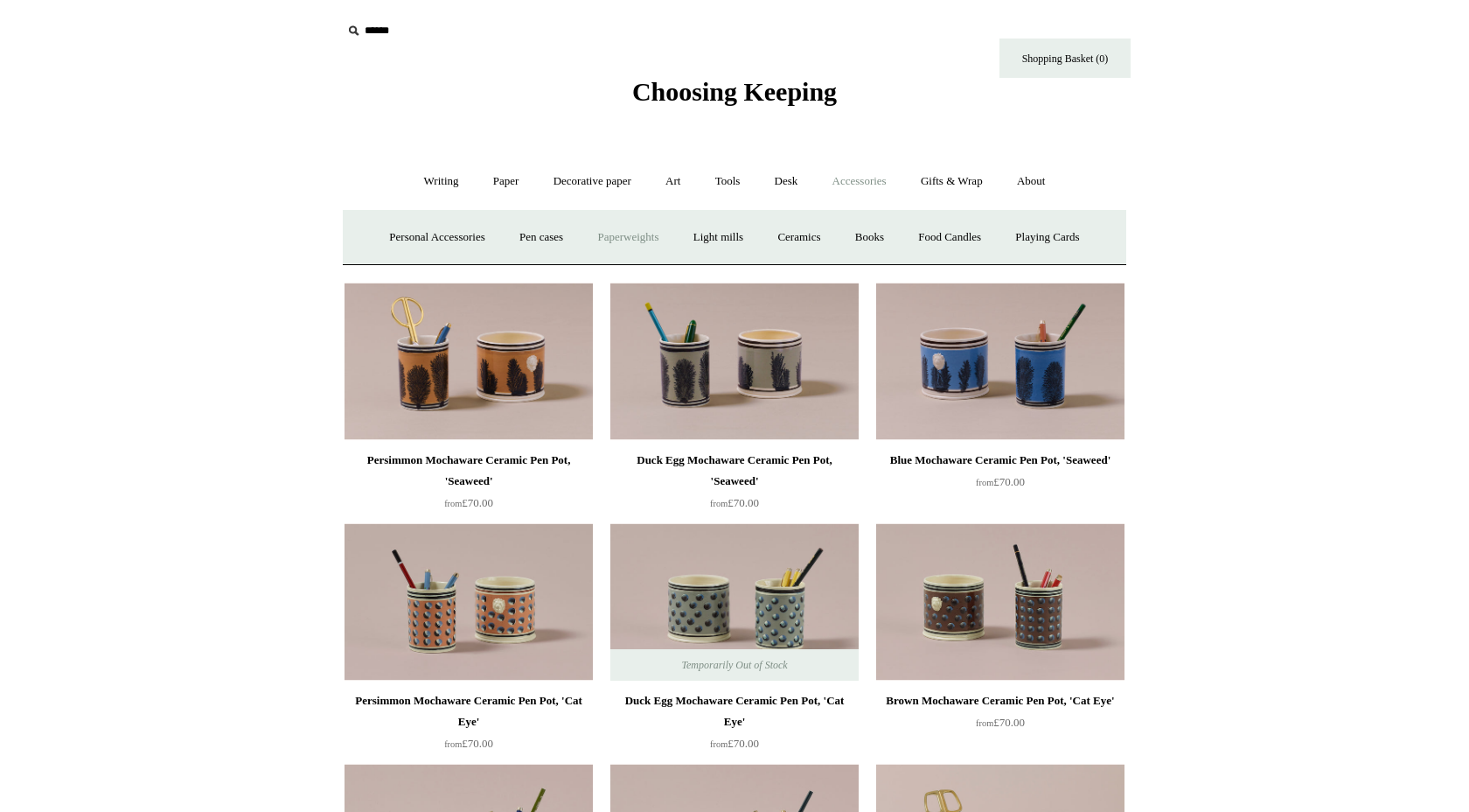
click at [632, 236] on link "Paperweights +" at bounding box center [628, 237] width 93 height 47
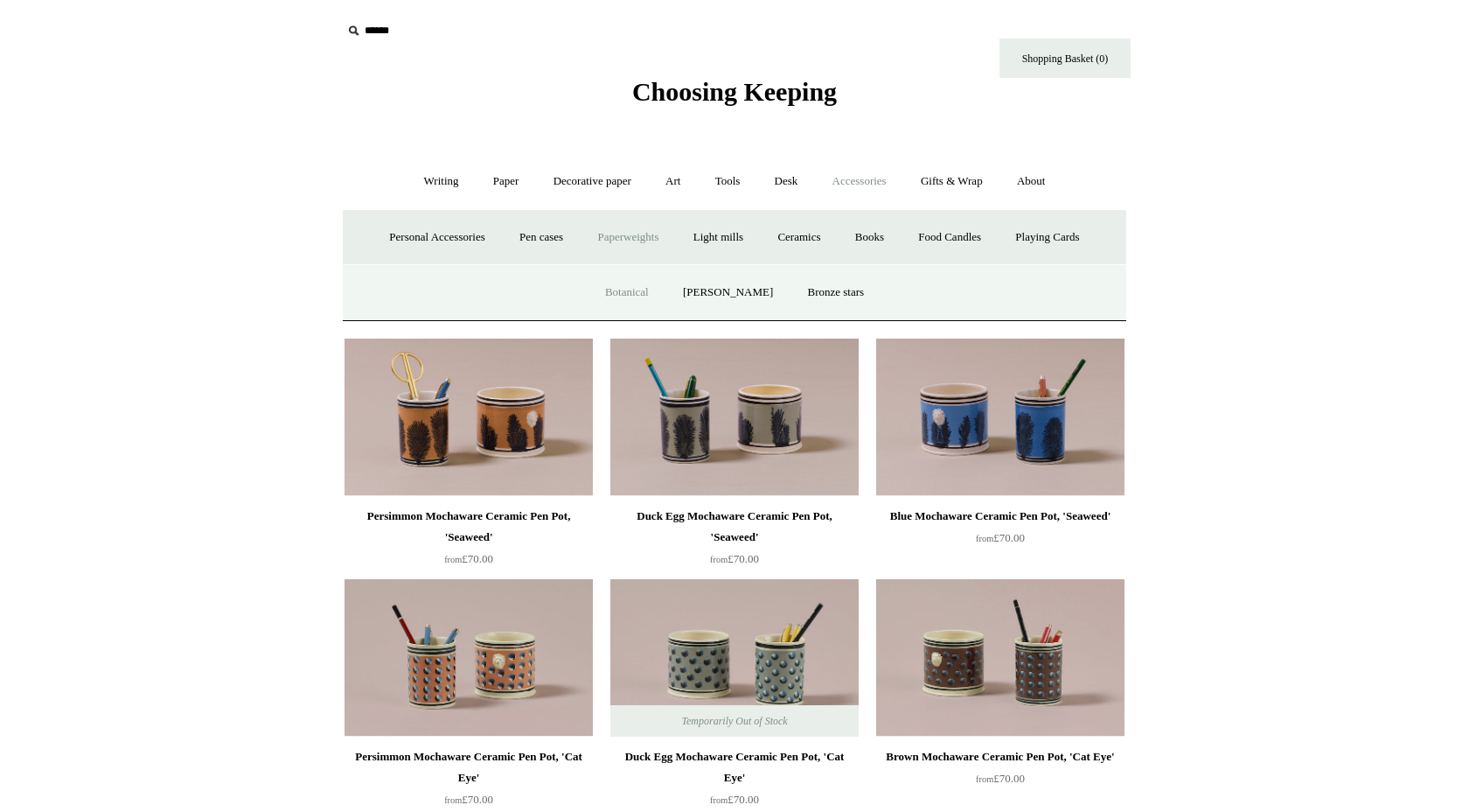
click at [653, 287] on link "Botanical" at bounding box center [627, 293] width 75 height 47
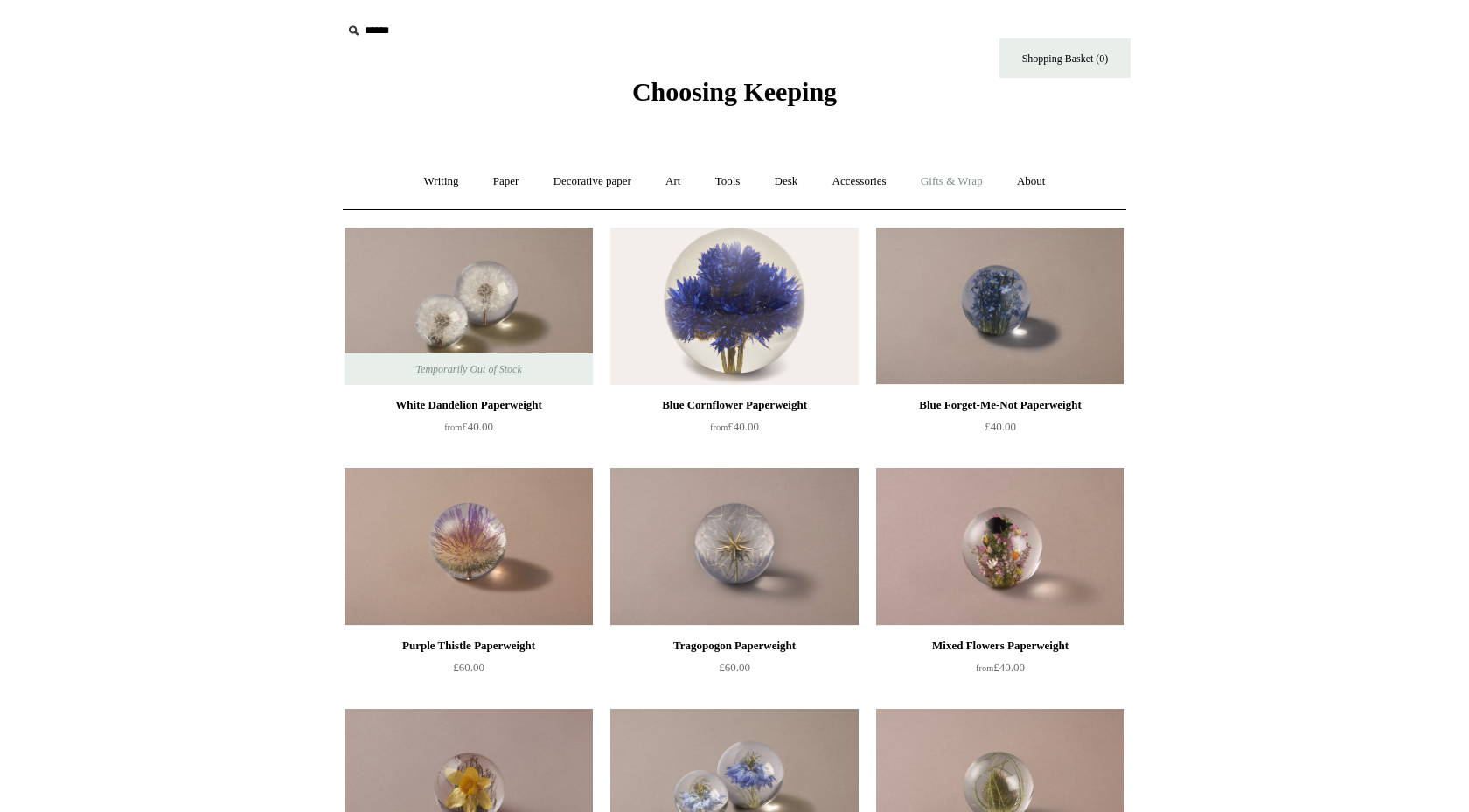
click at [958, 176] on link "Gifts & Wrap +" at bounding box center [952, 182] width 93 height 47
